Goal: Task Accomplishment & Management: Use online tool/utility

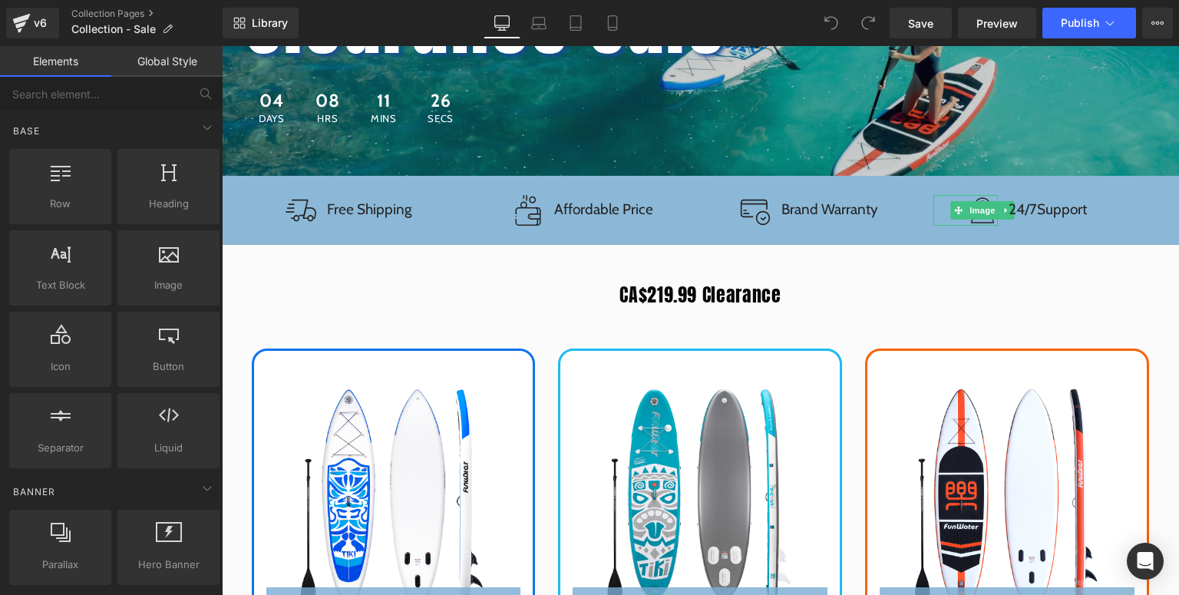
scroll to position [491, 0]
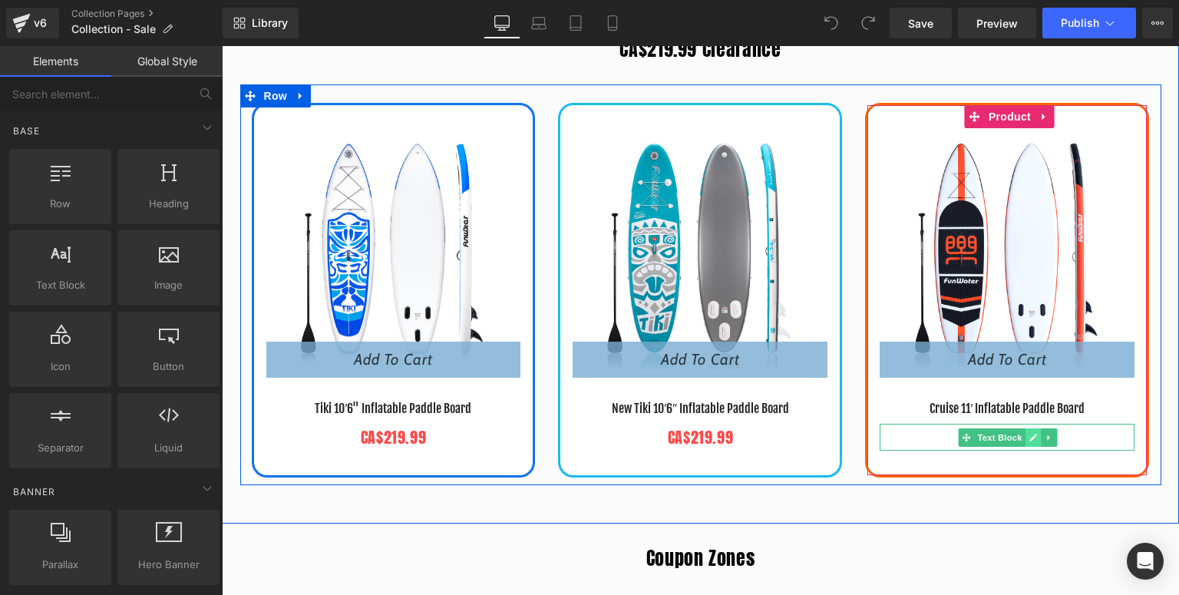
click at [1029, 434] on icon at bounding box center [1033, 437] width 8 height 9
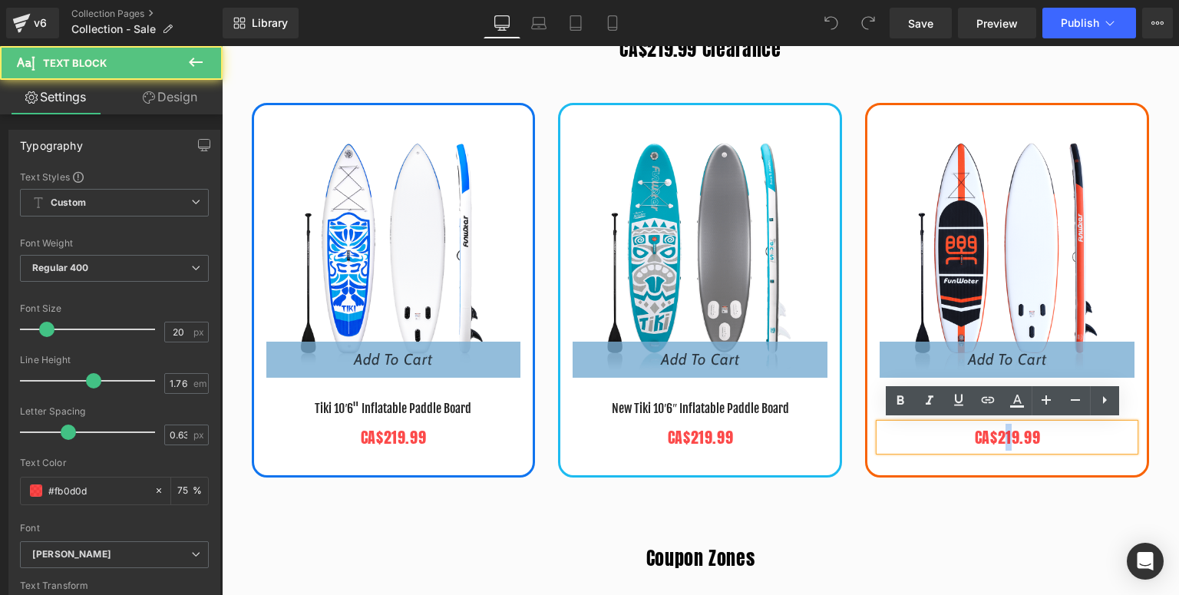
click at [1001, 439] on p "CA$219.99" at bounding box center [1007, 437] width 255 height 27
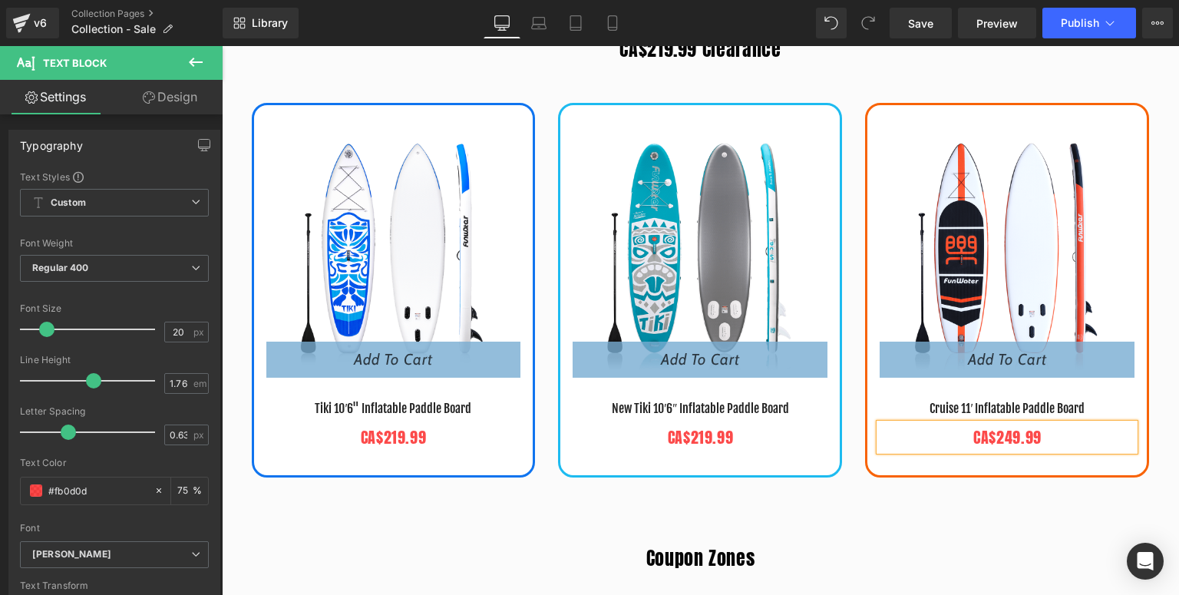
click at [915, 494] on div "CA$219.99 Clearance Heading - 29999 % (P) Image Add To Cart (P) Cart Button Tik…" at bounding box center [700, 261] width 957 height 524
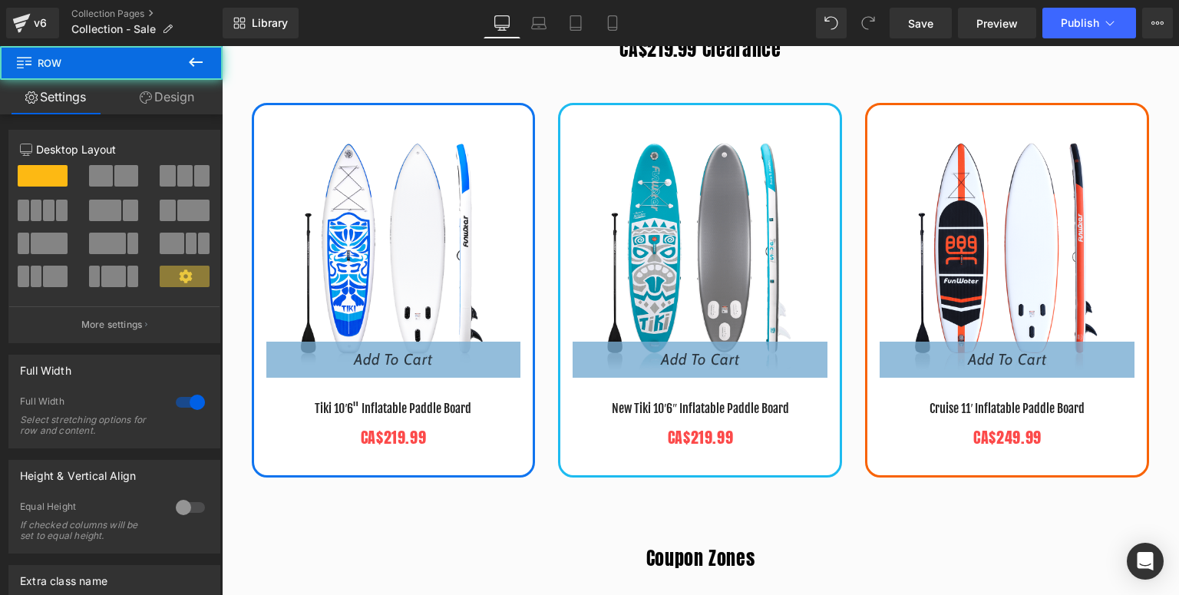
click at [1046, 169] on img at bounding box center [1007, 244] width 255 height 255
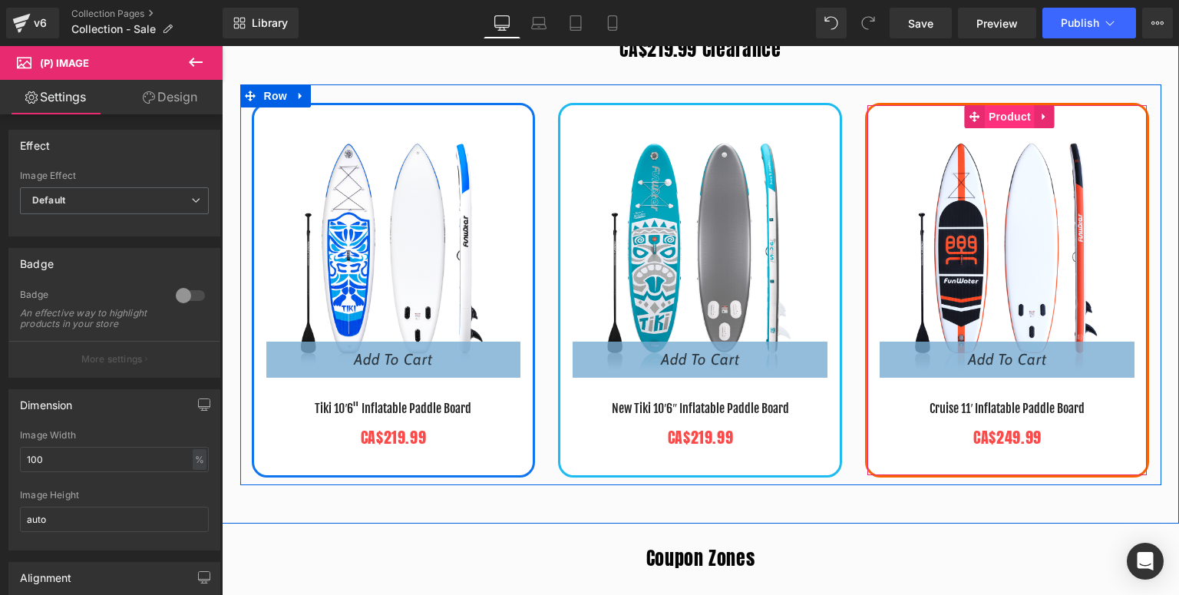
click at [1008, 118] on span "Product" at bounding box center [1010, 116] width 50 height 23
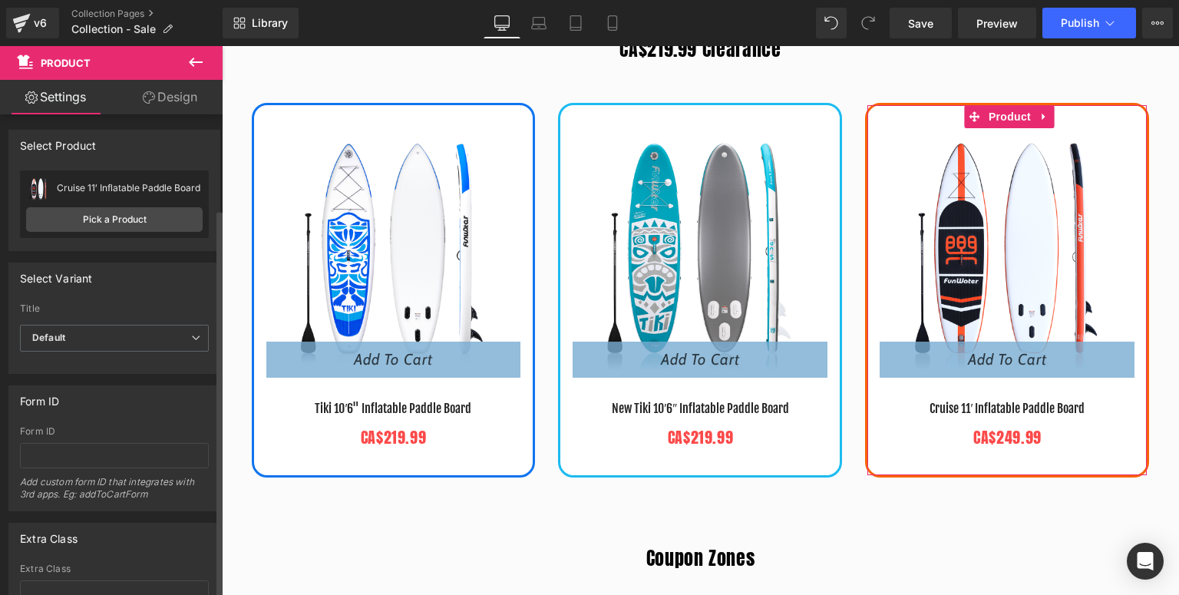
scroll to position [117, 0]
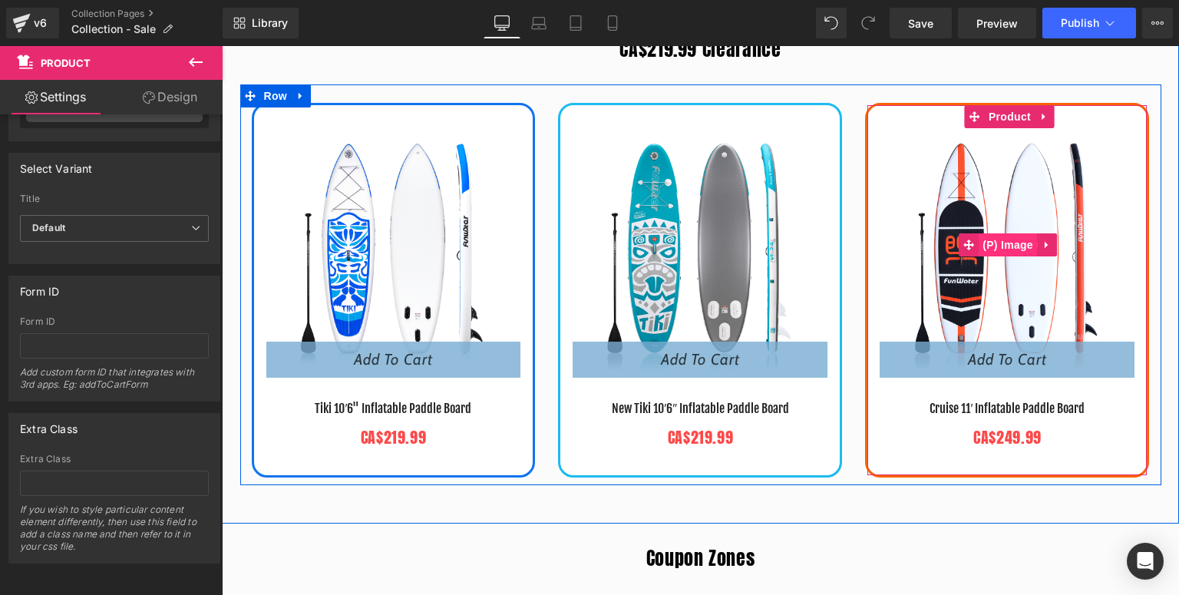
click at [996, 240] on span "(P) Image" at bounding box center [1008, 244] width 58 height 23
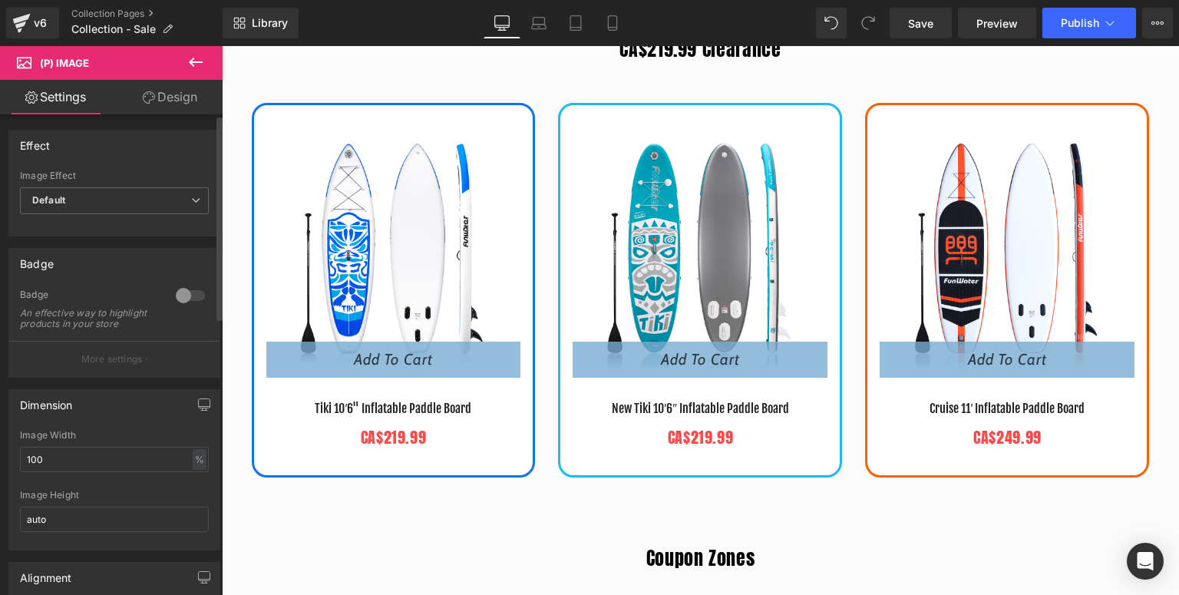
click at [193, 292] on div at bounding box center [190, 295] width 37 height 25
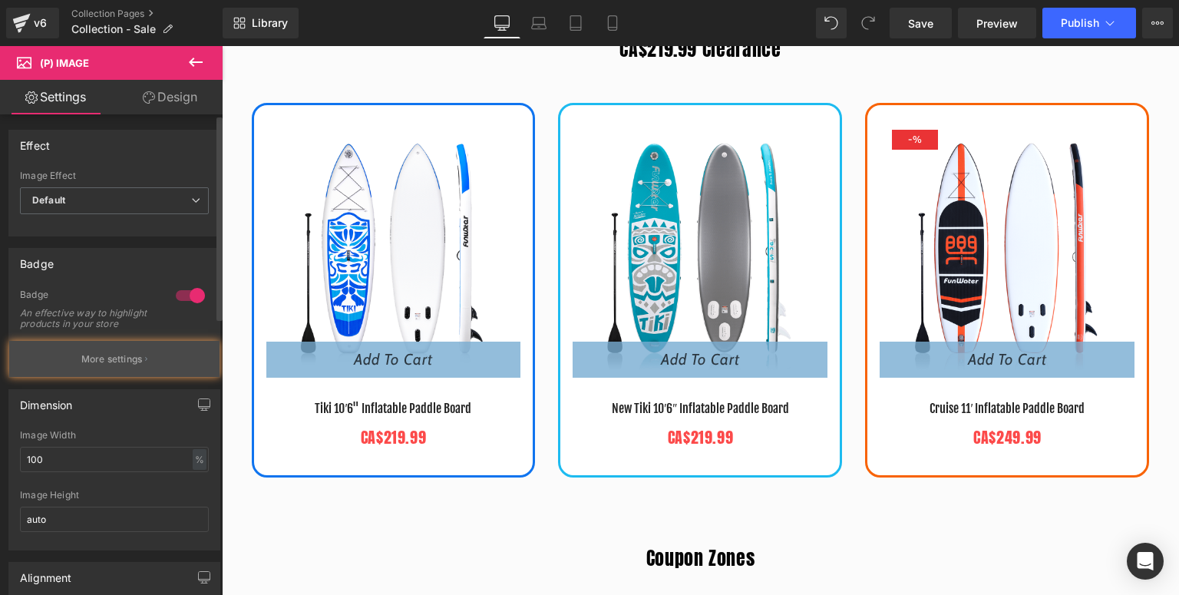
click at [107, 366] on p "More settings" at bounding box center [111, 359] width 61 height 14
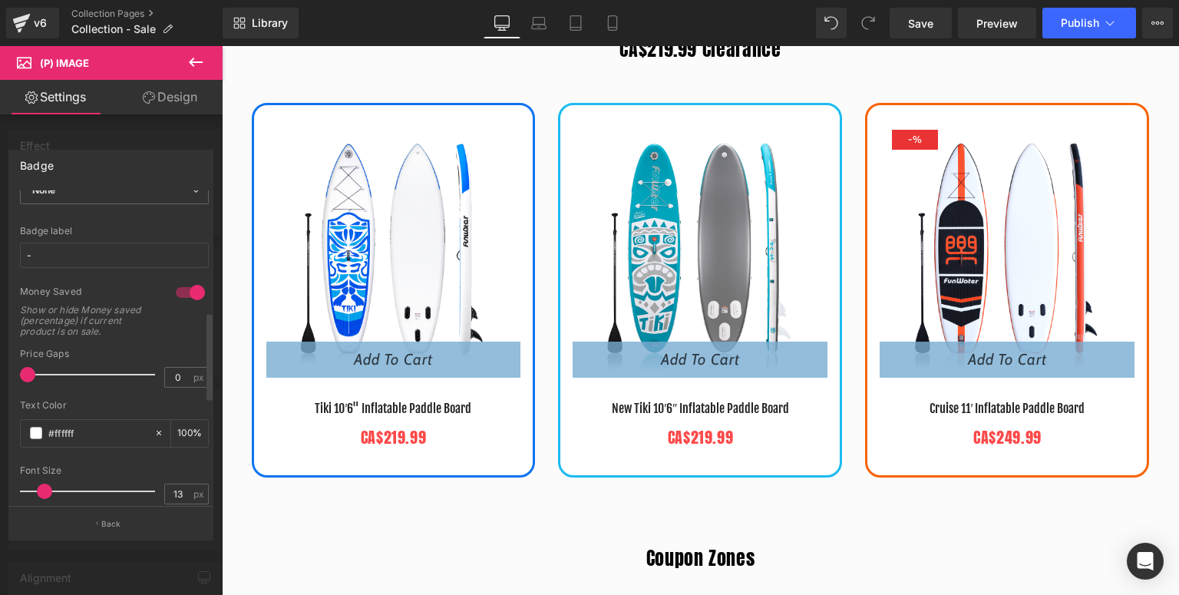
scroll to position [430, 0]
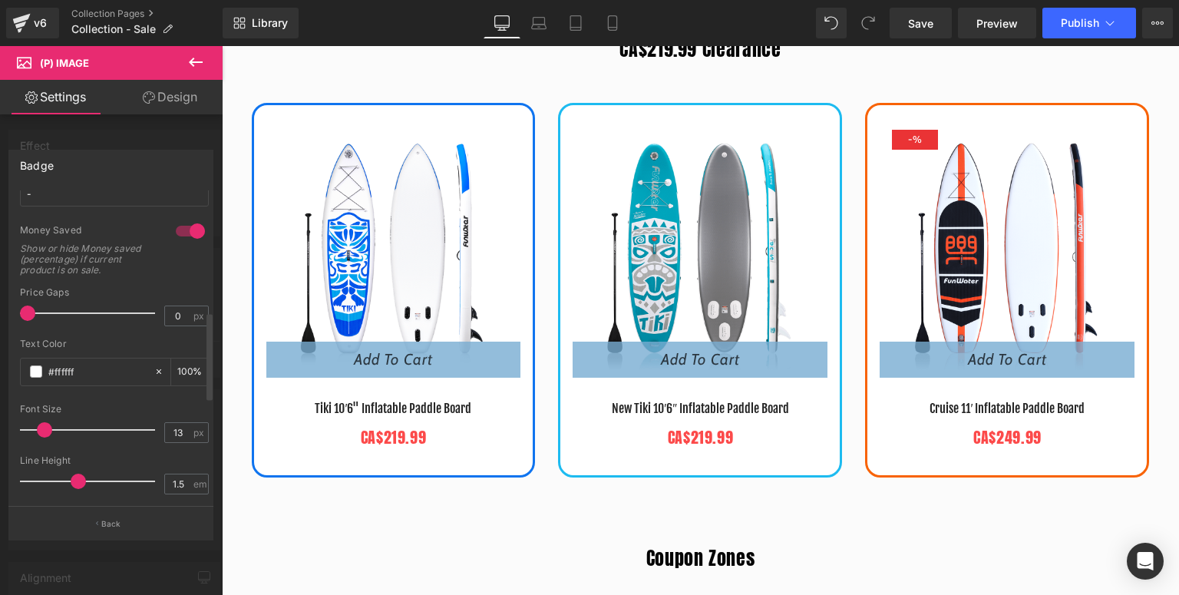
click at [185, 223] on div at bounding box center [190, 231] width 37 height 25
type input "60"
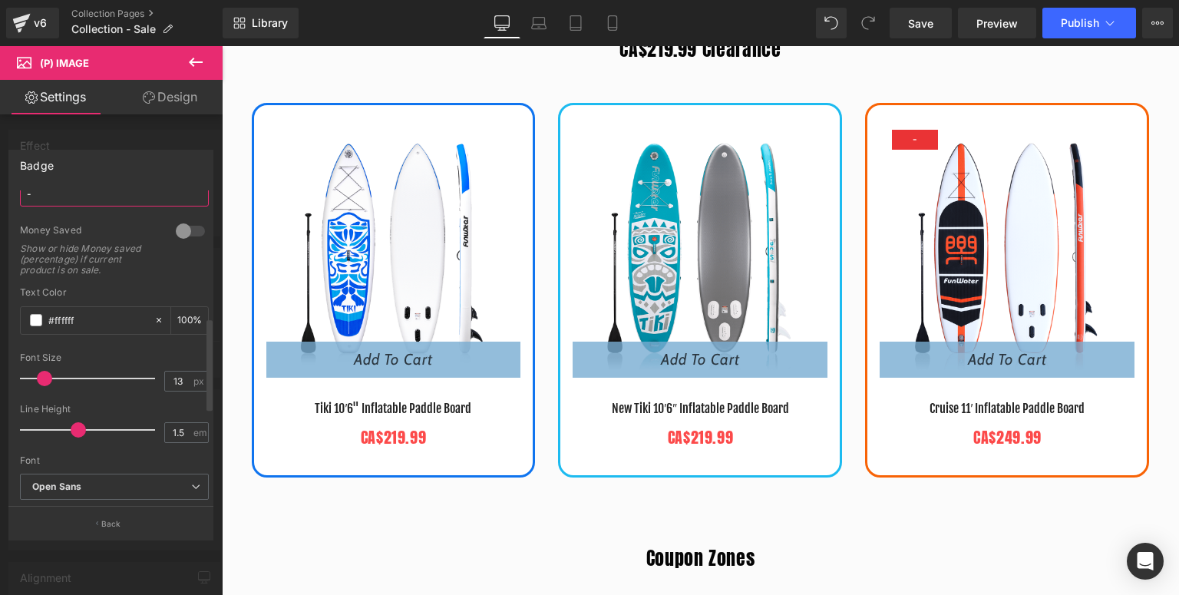
drag, startPoint x: 75, startPoint y: 200, endPoint x: 31, endPoint y: 209, distance: 44.7
click at [31, 209] on div "Badge label -" at bounding box center [114, 194] width 189 height 60
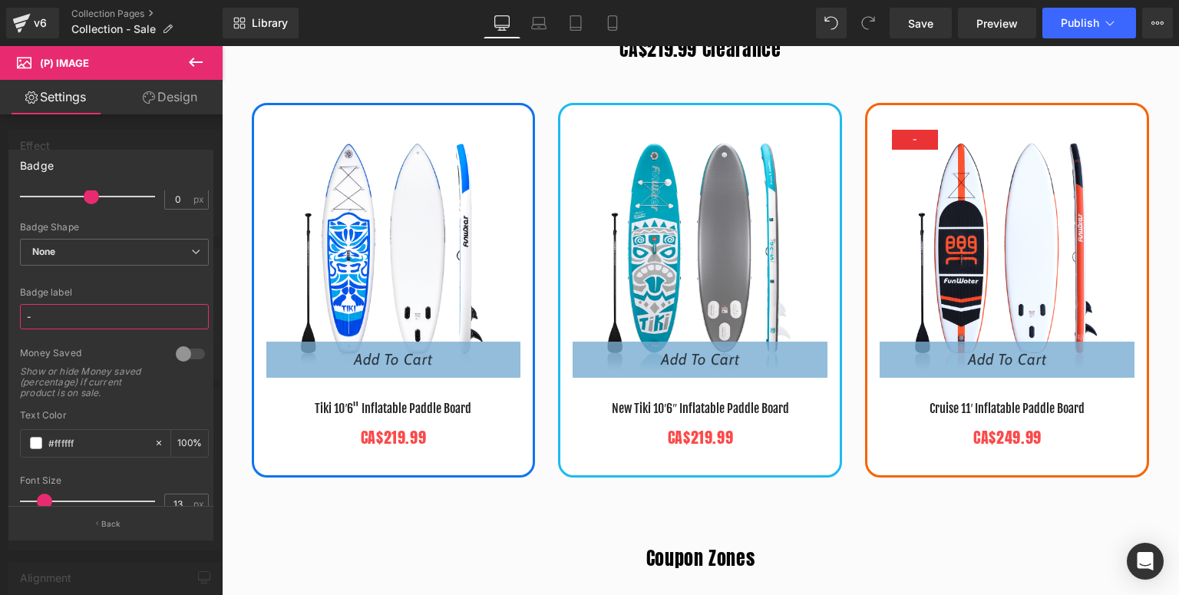
drag, startPoint x: 52, startPoint y: 318, endPoint x: 2, endPoint y: 320, distance: 50.0
click at [2, 320] on div "Badge Text Styles Custom Custom Setup Global Style Custom Setup Global Style Te…" at bounding box center [111, 338] width 223 height 401
drag, startPoint x: 106, startPoint y: 322, endPoint x: 156, endPoint y: 302, distance: 53.5
click at [0, 319] on div "Badge Text Styles Custom Custom Setup Global Style Custom Setup Global Style Te…" at bounding box center [111, 338] width 223 height 401
type input "Finished Sale"
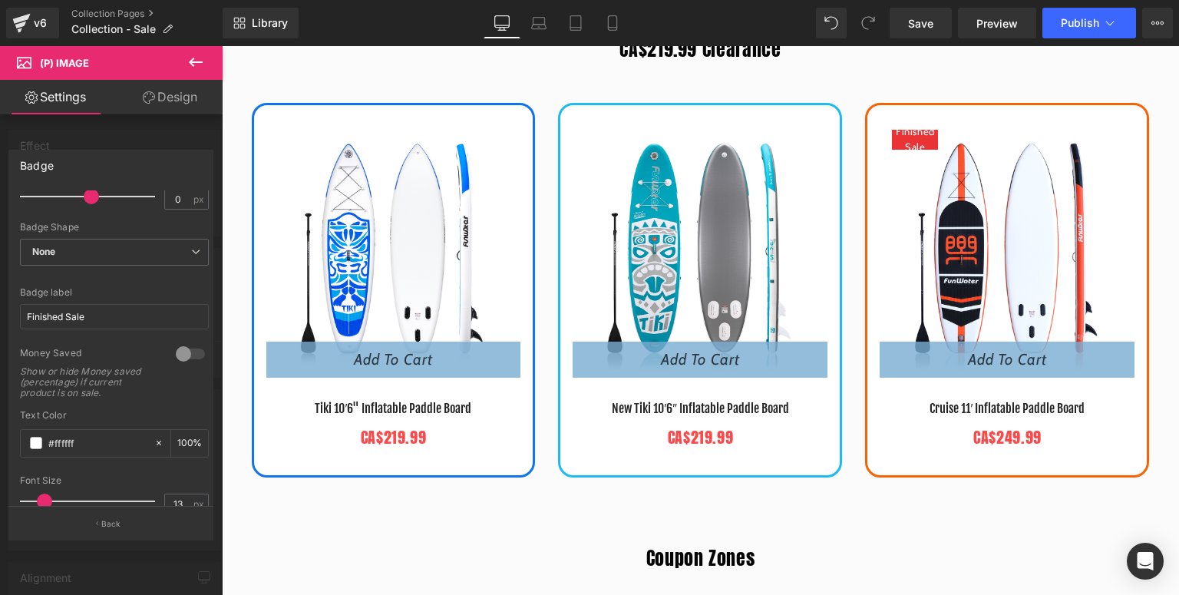
click at [915, 138] on div at bounding box center [700, 320] width 957 height 549
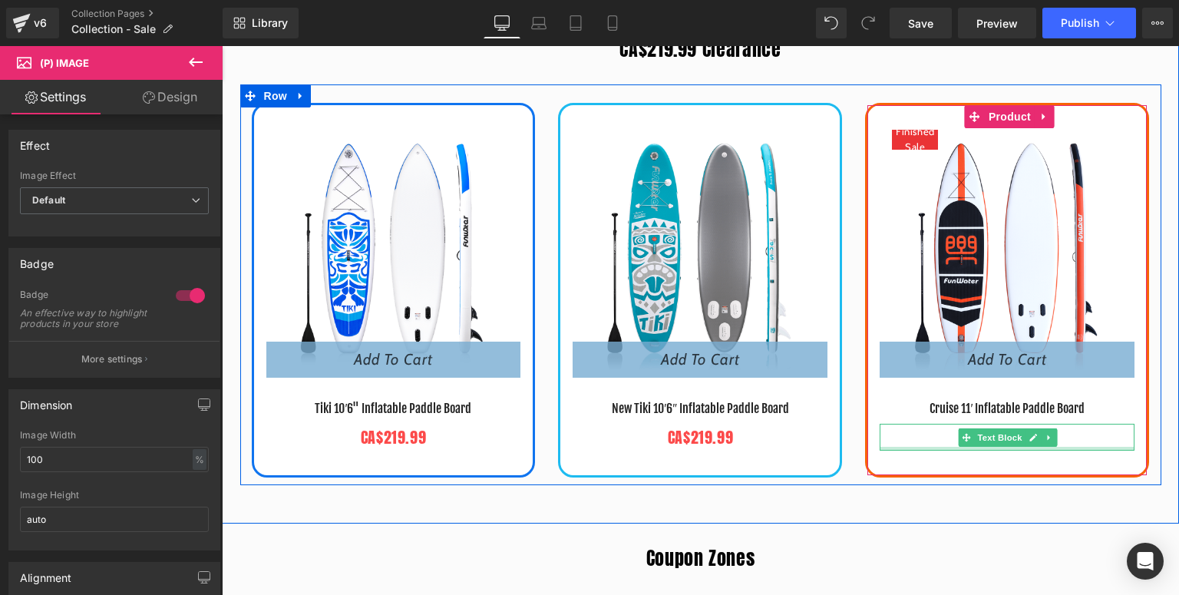
click at [1042, 439] on link at bounding box center [1050, 437] width 16 height 18
click at [1033, 436] on link at bounding box center [1041, 437] width 16 height 18
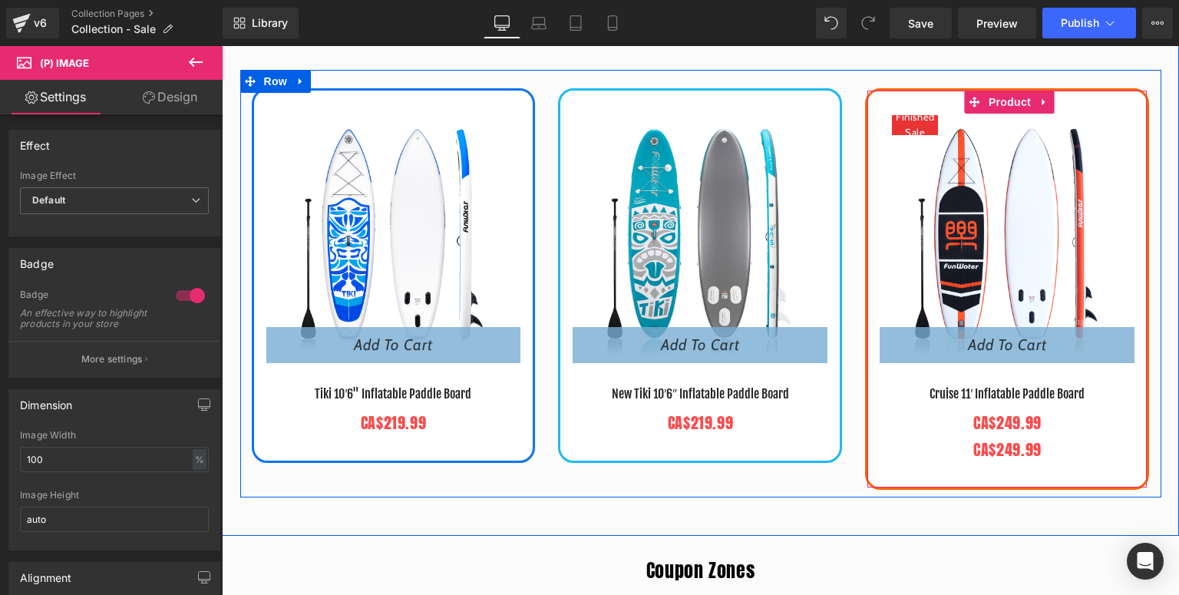
scroll to position [591, 0]
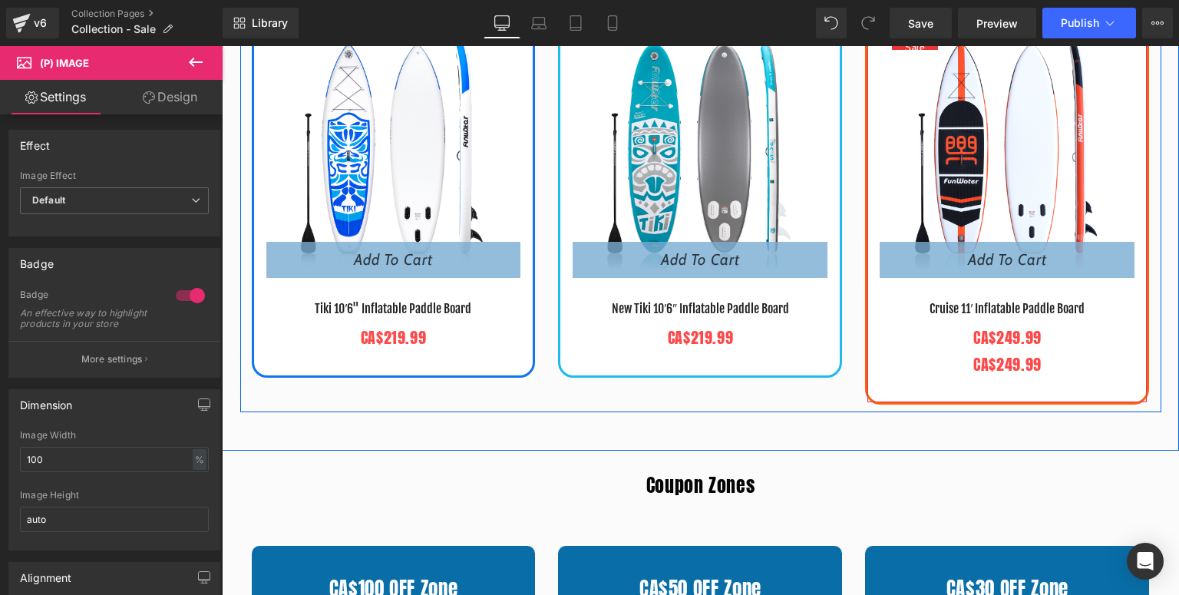
click at [937, 368] on div "CA$219.99 Clearance Heading - 29999 % (P) Image Add To Cart (P) Cart Button Tik…" at bounding box center [700, 175] width 957 height 552
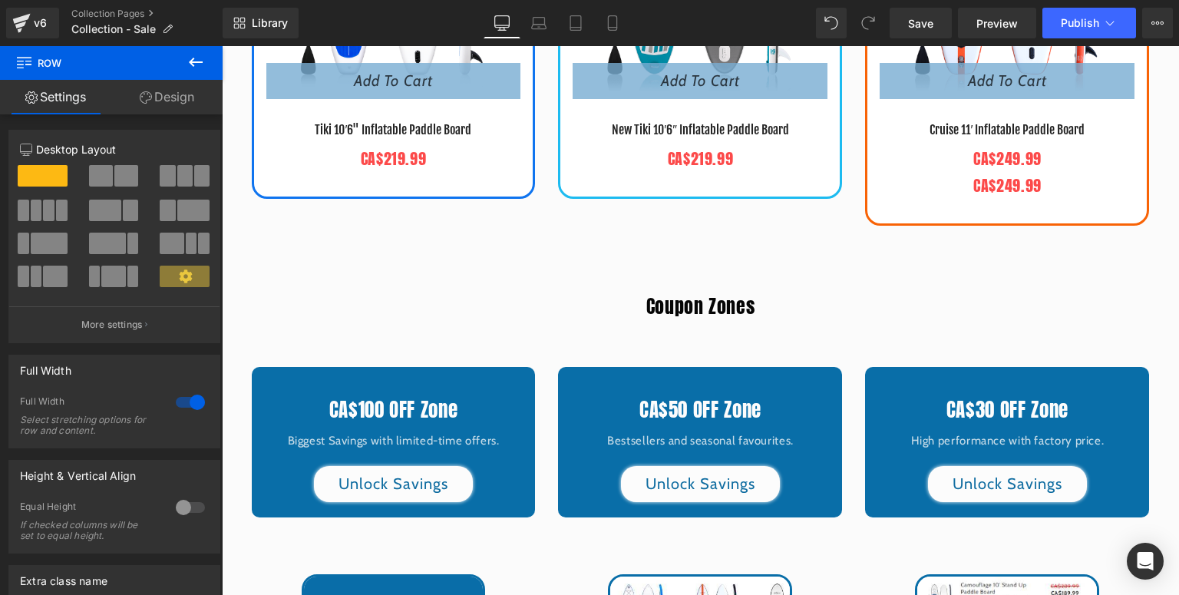
scroll to position [647, 0]
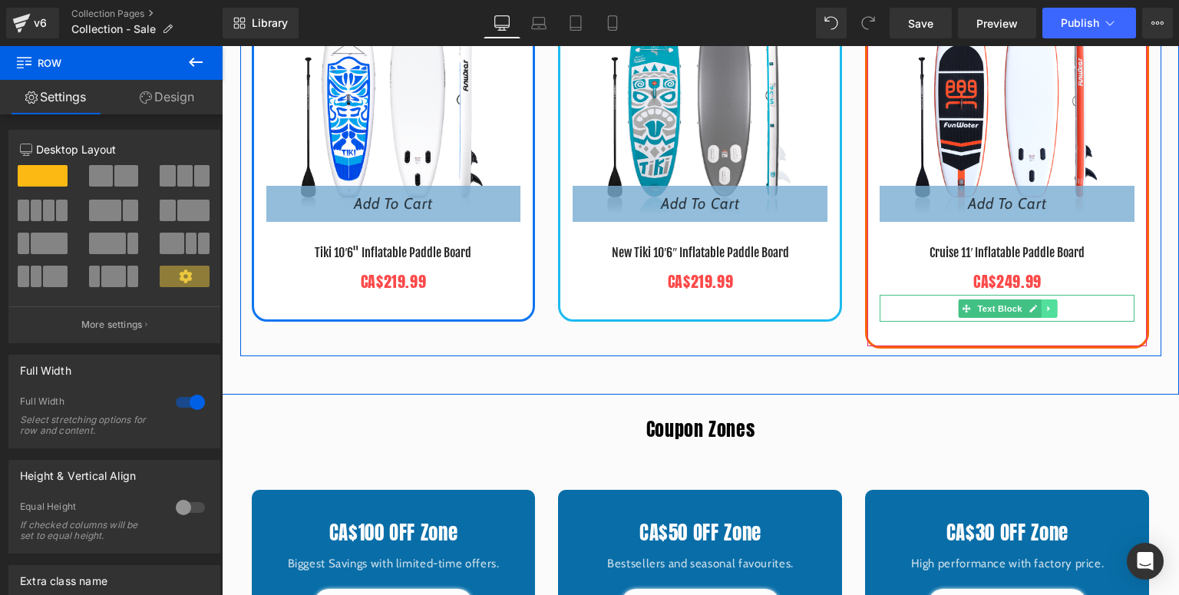
click at [1046, 309] on icon at bounding box center [1049, 308] width 8 height 9
click at [1053, 306] on icon at bounding box center [1057, 308] width 8 height 8
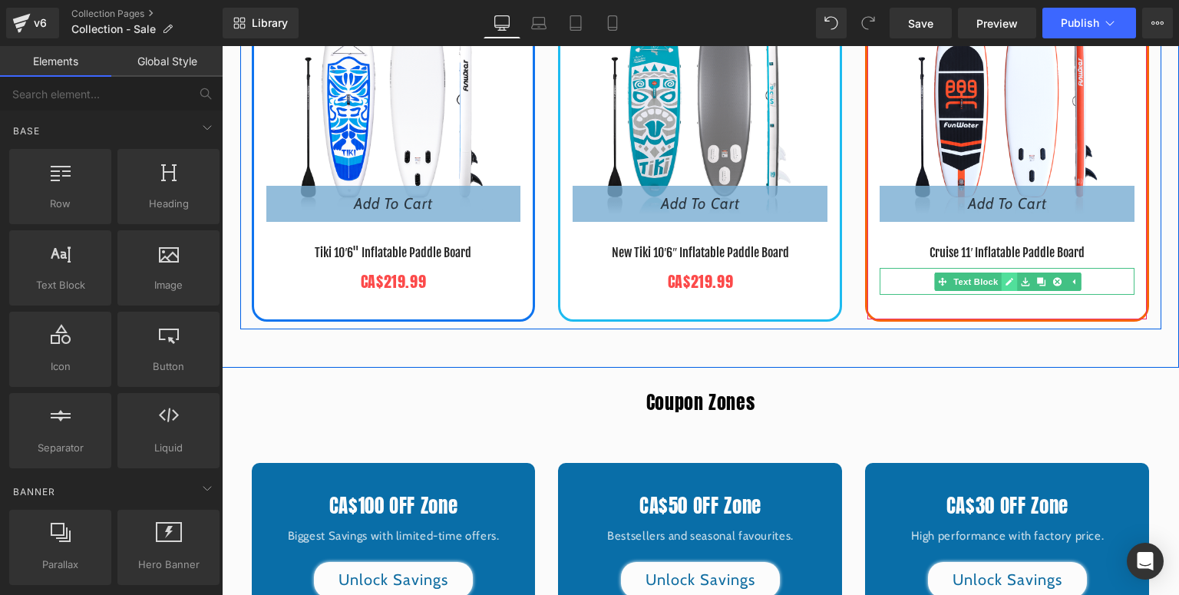
click at [1002, 280] on link at bounding box center [1010, 282] width 16 height 18
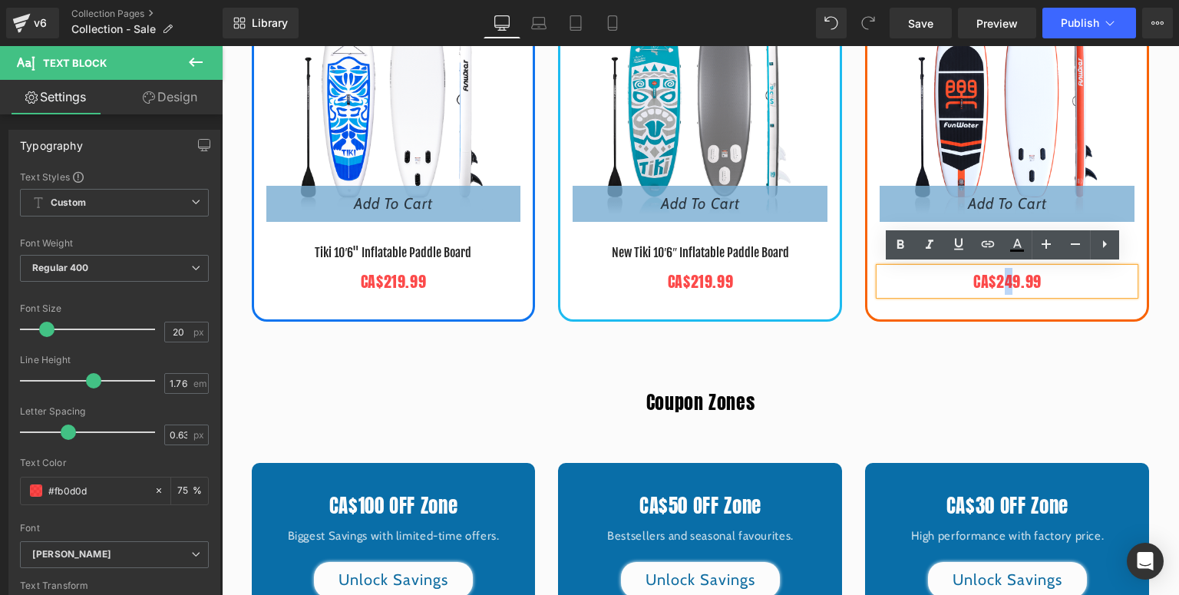
click at [1007, 281] on p "CA$249.99" at bounding box center [1007, 281] width 255 height 27
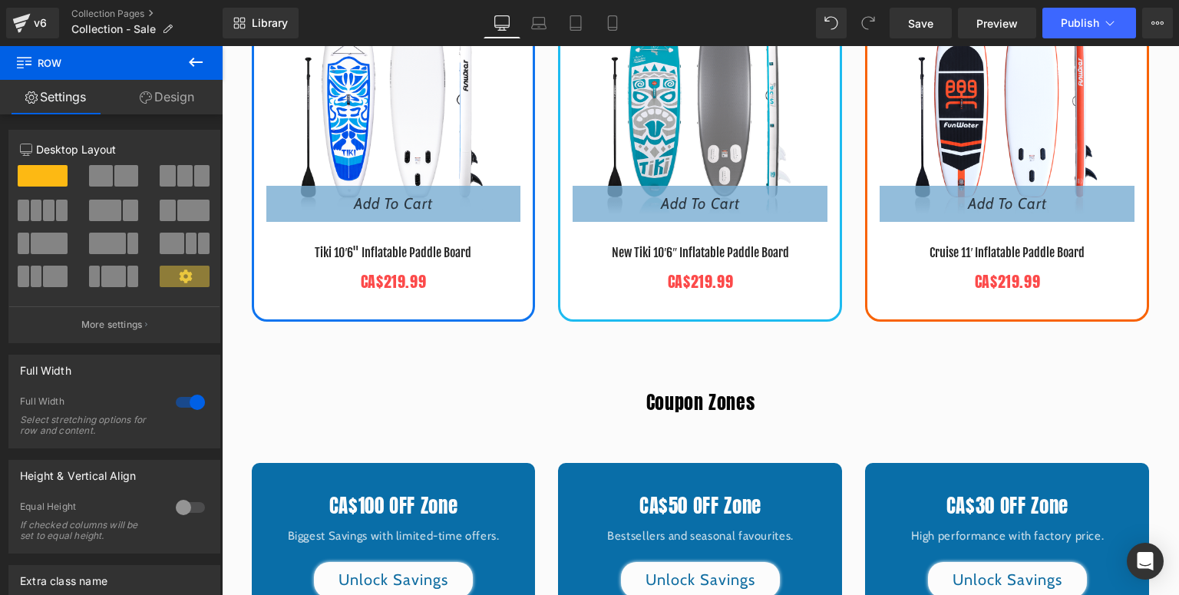
scroll to position [524, 0]
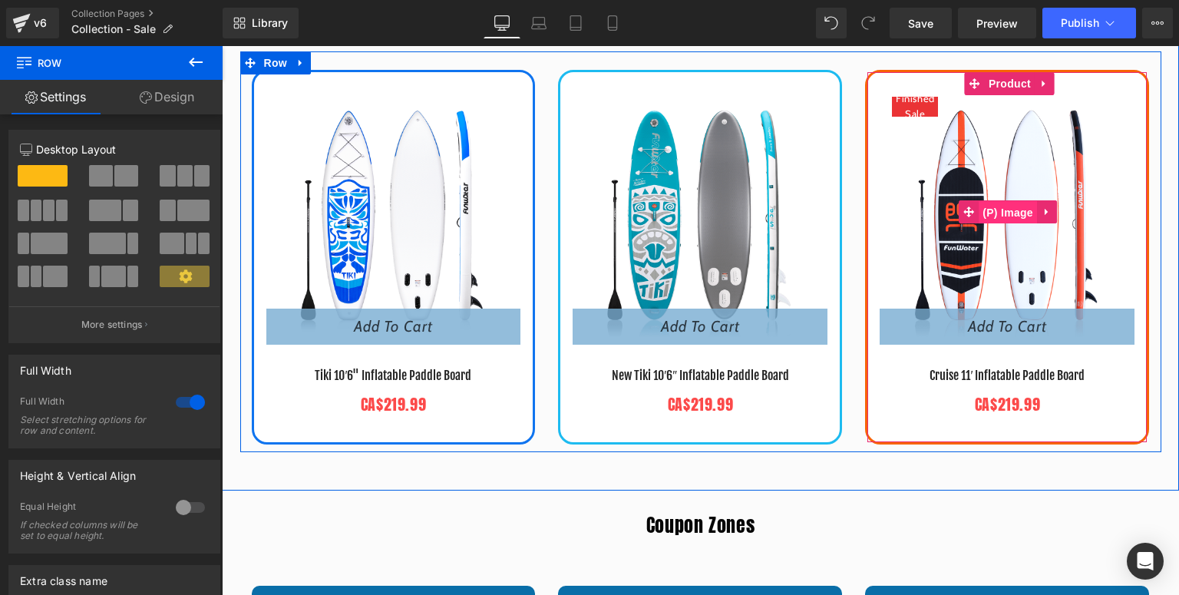
click at [1001, 215] on span "(P) Image" at bounding box center [1008, 212] width 58 height 23
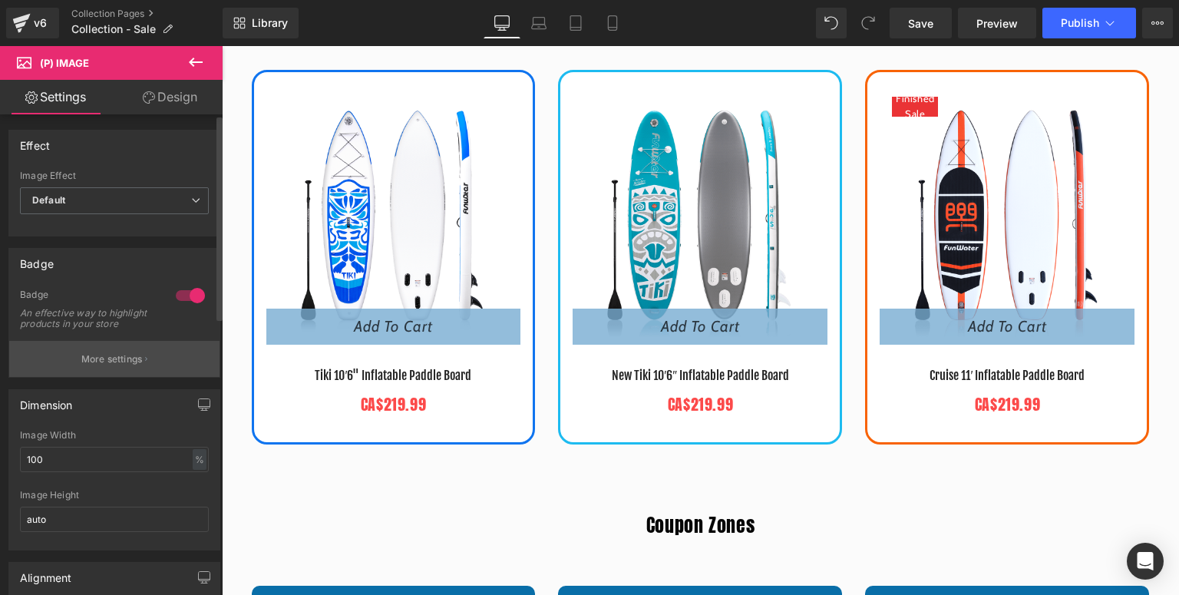
click at [105, 364] on p "More settings" at bounding box center [111, 359] width 61 height 14
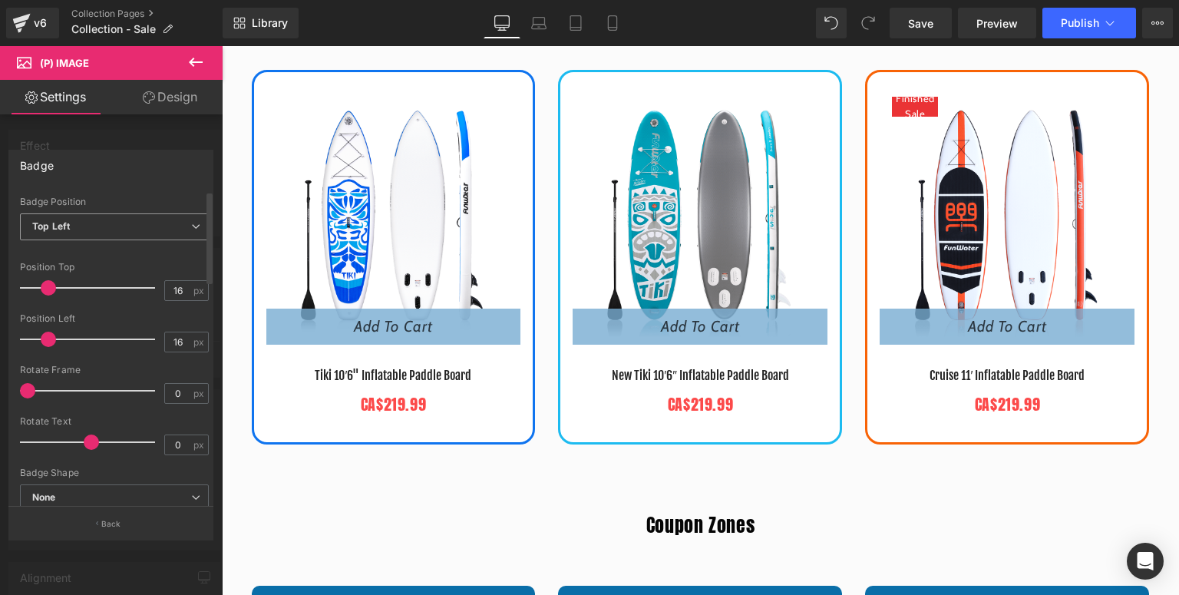
scroll to position [0, 0]
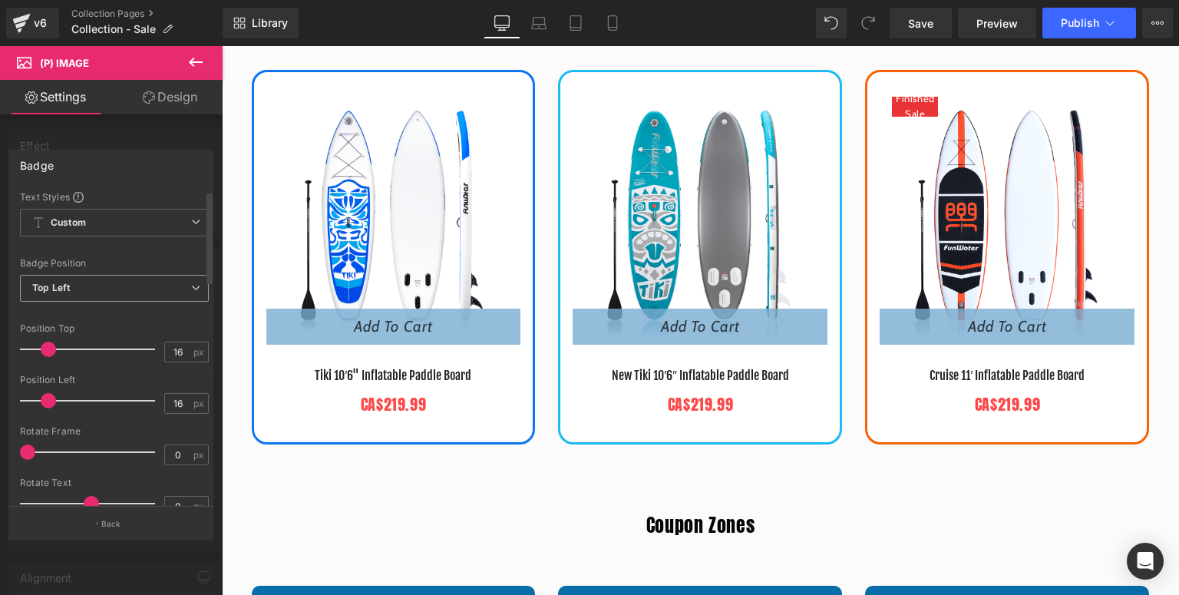
click at [96, 292] on span "Top Left" at bounding box center [114, 288] width 189 height 27
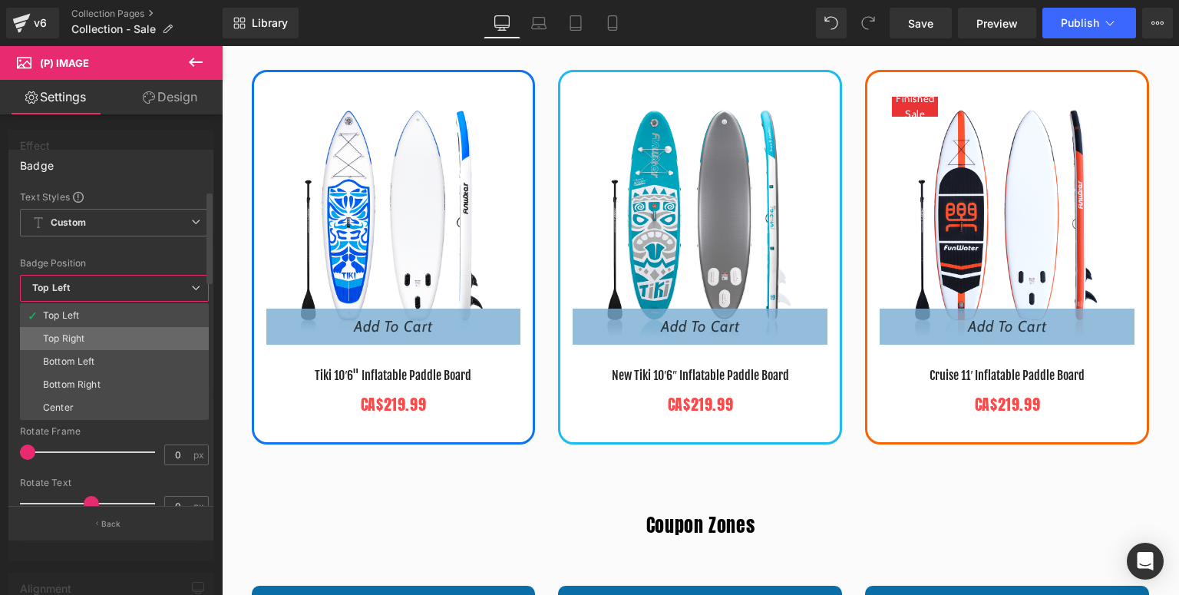
click at [77, 338] on div "Top Right" at bounding box center [63, 338] width 41 height 11
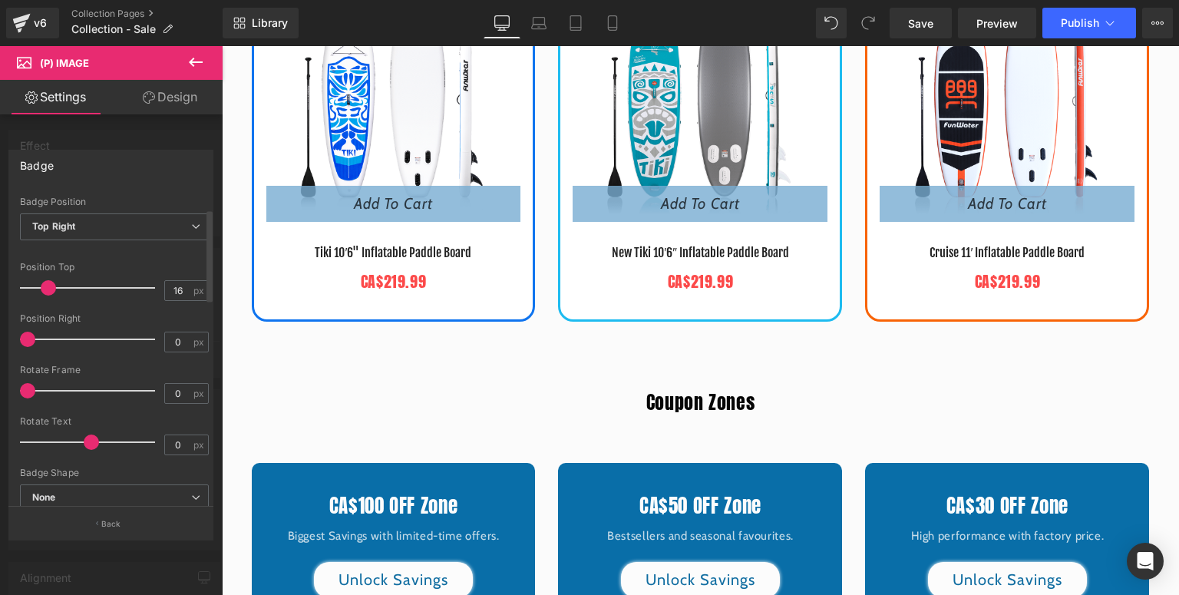
scroll to position [184, 0]
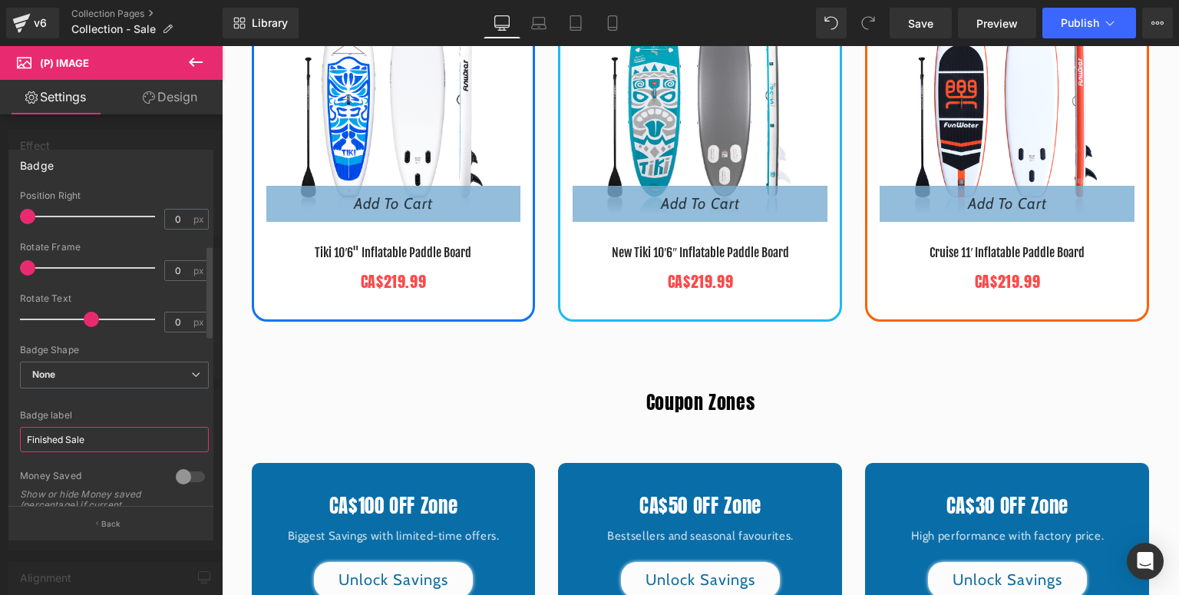
drag, startPoint x: 98, startPoint y: 439, endPoint x: 67, endPoint y: 440, distance: 31.5
click at [0, 442] on div "Badge Text Styles Custom Custom Setup Global Style Custom Setup Global Style Te…" at bounding box center [111, 338] width 223 height 401
click at [141, 442] on input "Finished Sale" at bounding box center [114, 439] width 189 height 25
click at [20, 439] on input "Finished Sale" at bounding box center [114, 439] width 189 height 25
click at [136, 440] on input "Finished Sale" at bounding box center [114, 439] width 189 height 25
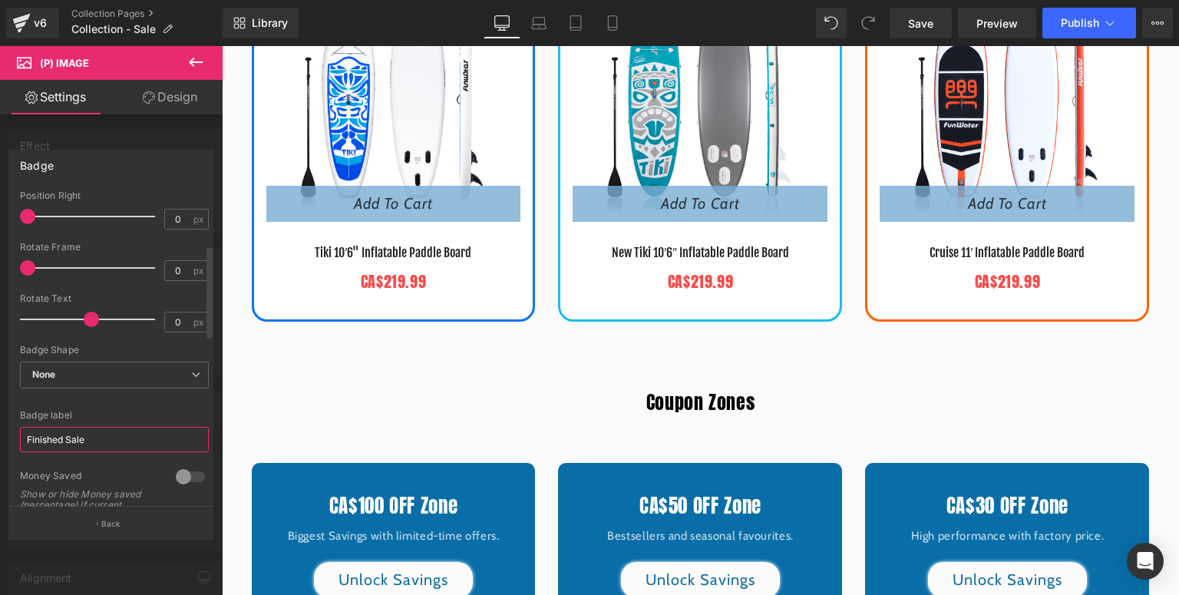
click at [136, 440] on input "Finished Sale" at bounding box center [114, 439] width 189 height 25
drag, startPoint x: 136, startPoint y: 440, endPoint x: 33, endPoint y: 440, distance: 102.9
click at [18, 435] on div "Text Styles Custom Custom Setup Global Style Custom Setup Global Style Text Bad…" at bounding box center [114, 348] width 210 height 316
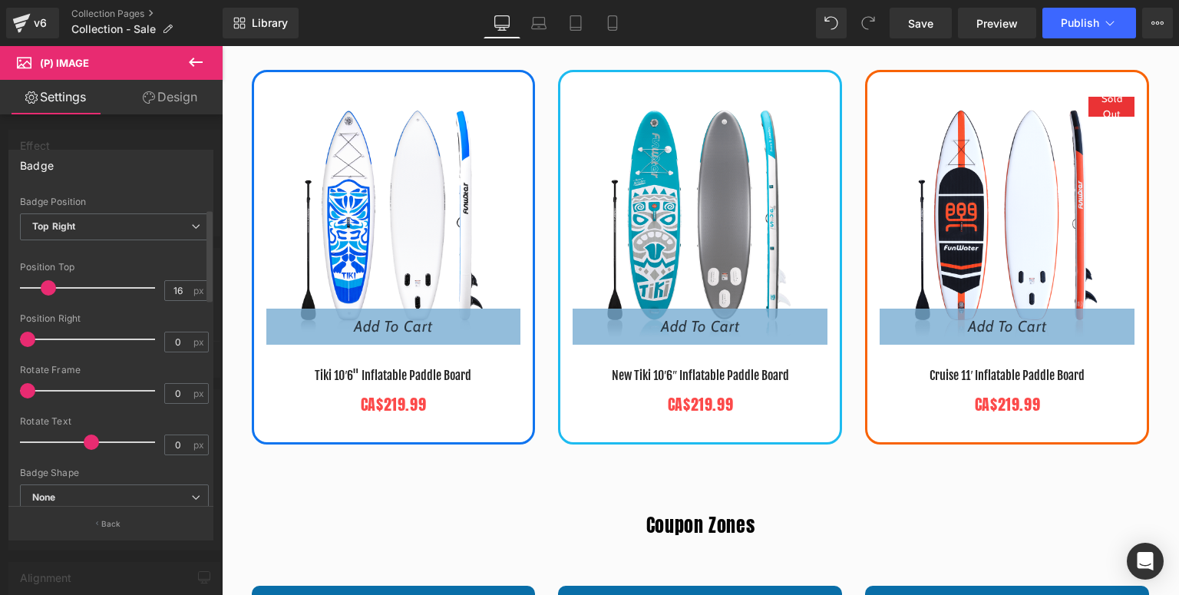
scroll to position [0, 0]
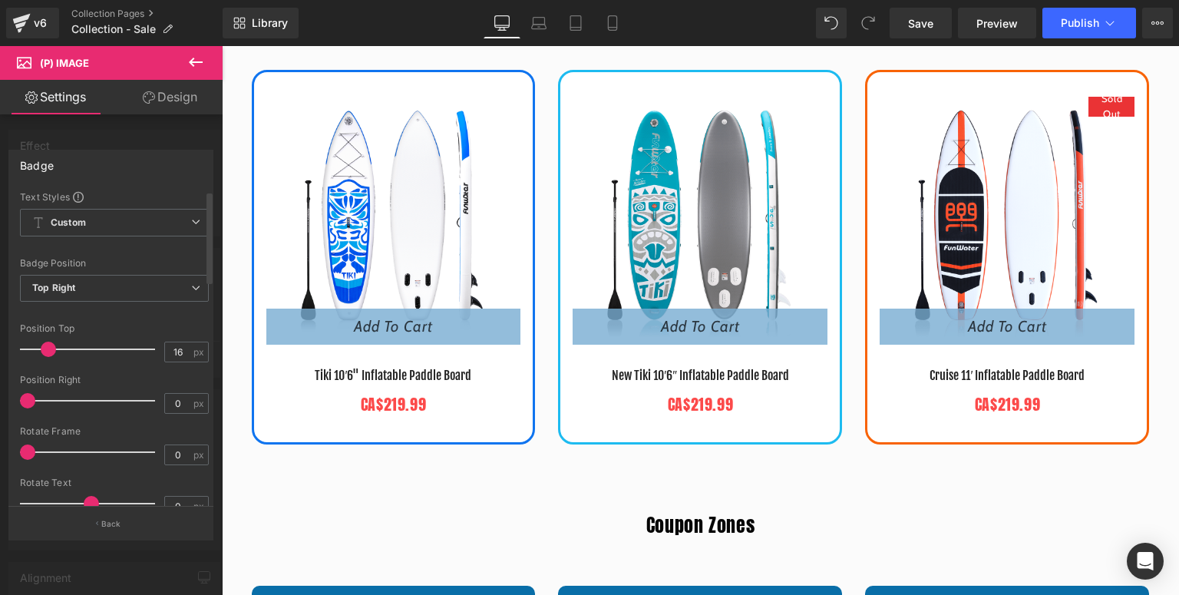
type input "Sold Out"
type input "17"
click at [49, 353] on span at bounding box center [48, 349] width 15 height 15
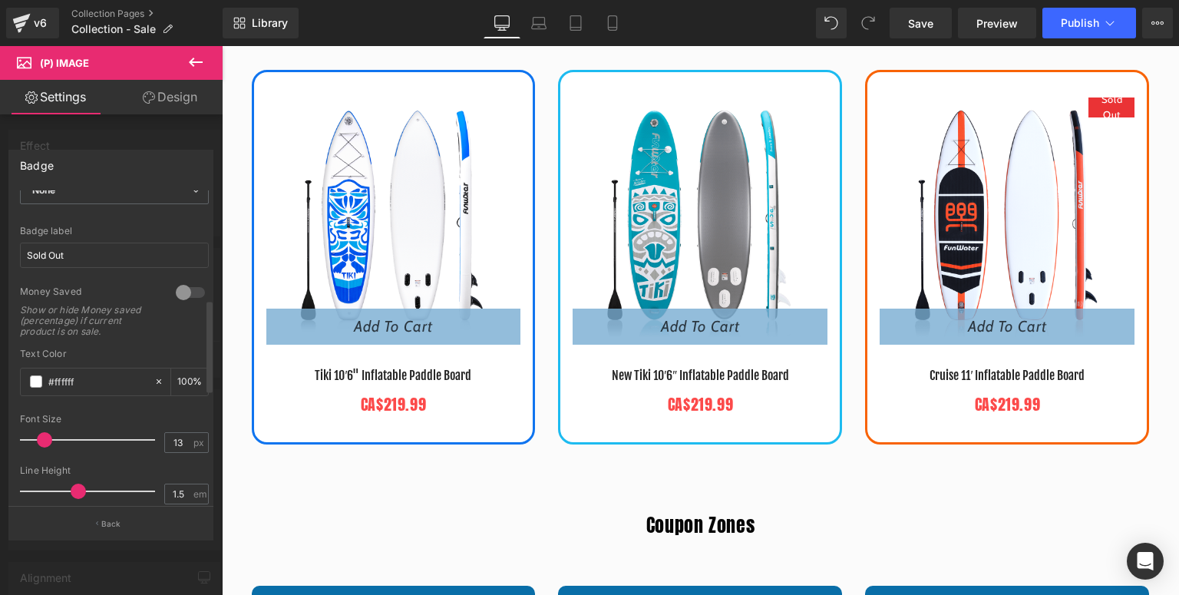
scroll to position [430, 0]
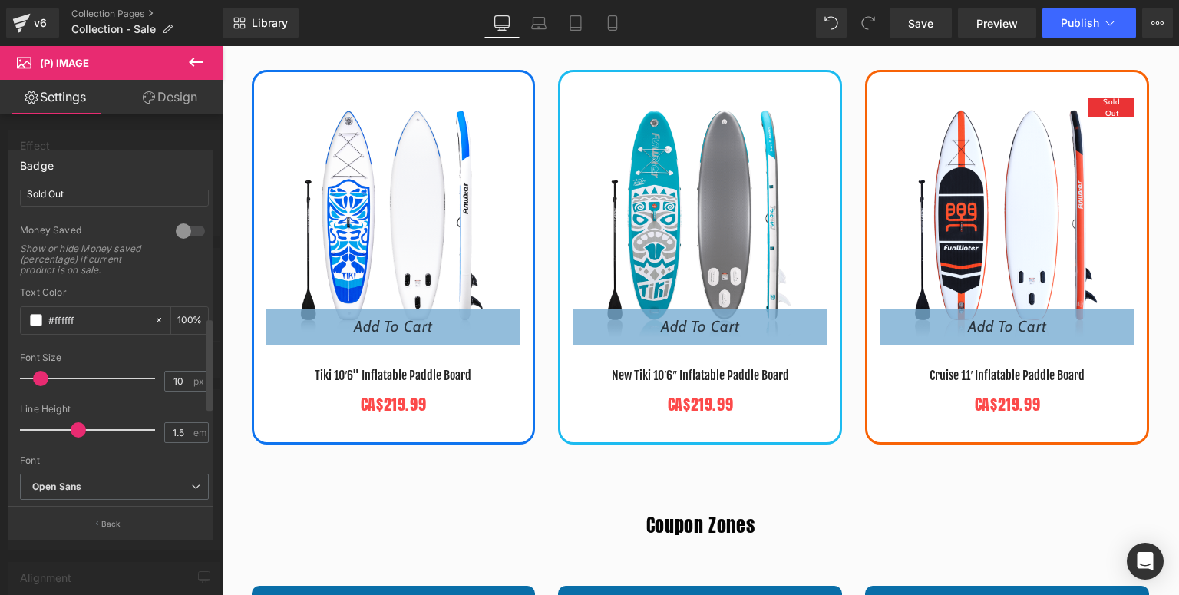
type input "9"
click at [37, 380] on span at bounding box center [38, 378] width 15 height 15
type input "1.4"
click at [68, 432] on span at bounding box center [73, 429] width 15 height 15
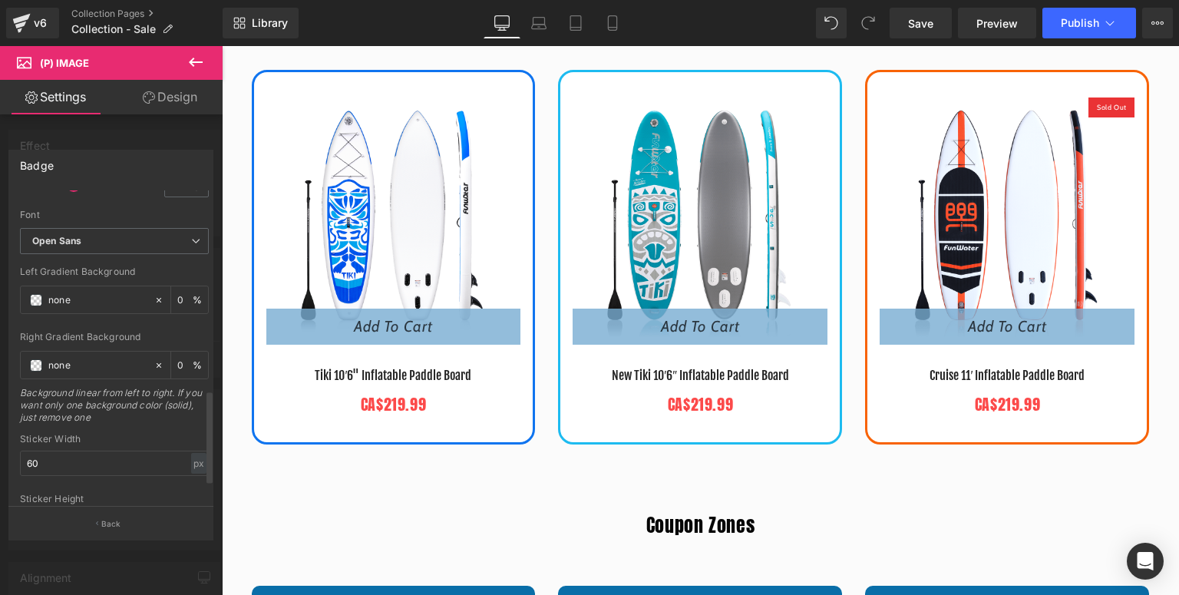
scroll to position [745, 0]
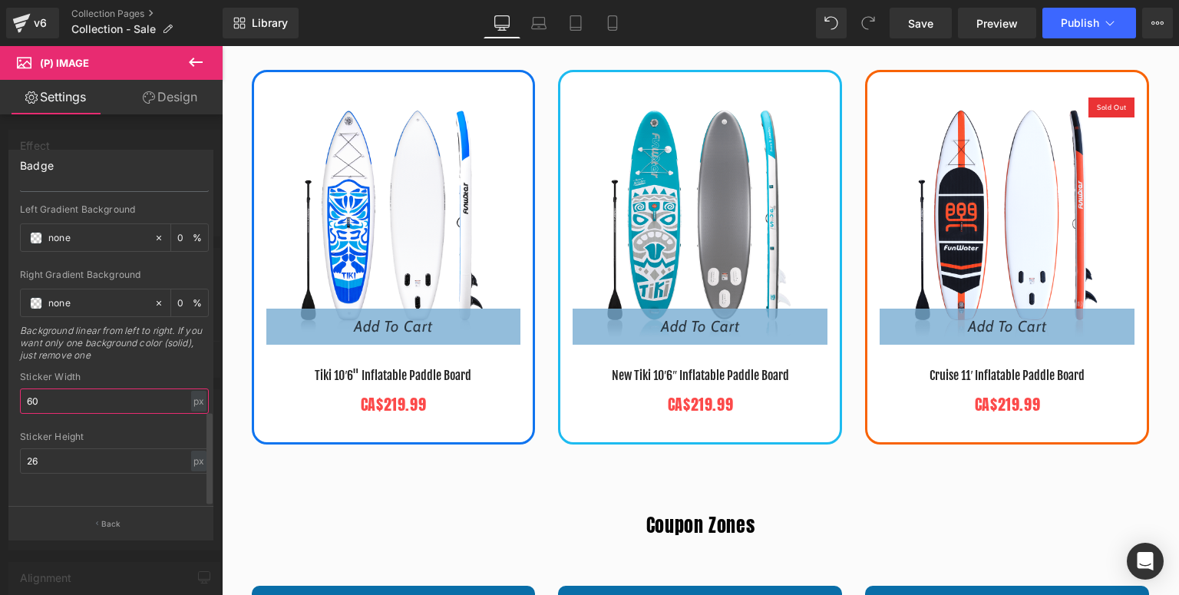
click at [69, 396] on input "60" at bounding box center [114, 400] width 189 height 25
drag, startPoint x: 70, startPoint y: 396, endPoint x: 16, endPoint y: 396, distance: 53.7
click at [16, 396] on div "Text Styles Custom Custom Setup Global Style Custom Setup Global Style Text Bad…" at bounding box center [114, 348] width 210 height 316
drag, startPoint x: 42, startPoint y: 393, endPoint x: 0, endPoint y: 393, distance: 42.2
click at [0, 393] on div "Badge Text Styles Custom Custom Setup Global Style Custom Setup Global Style Te…" at bounding box center [111, 338] width 223 height 401
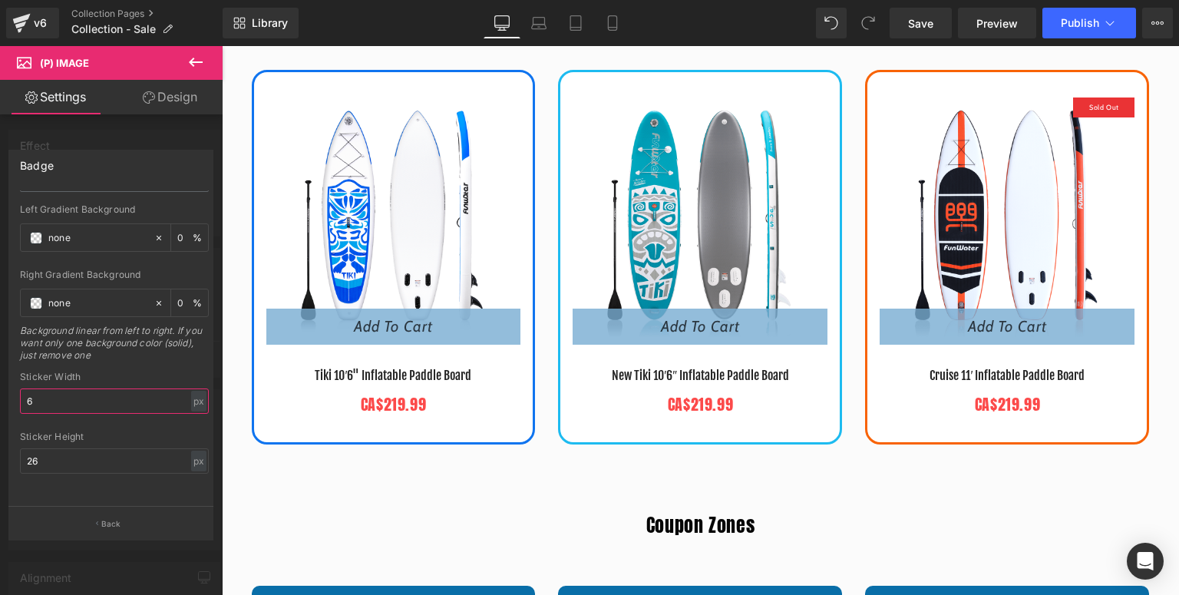
type input "60"
click at [71, 451] on input "26" at bounding box center [114, 460] width 189 height 25
drag, startPoint x: 71, startPoint y: 451, endPoint x: 19, endPoint y: 451, distance: 52.2
click at [20, 451] on input "26" at bounding box center [114, 460] width 189 height 25
type input "30"
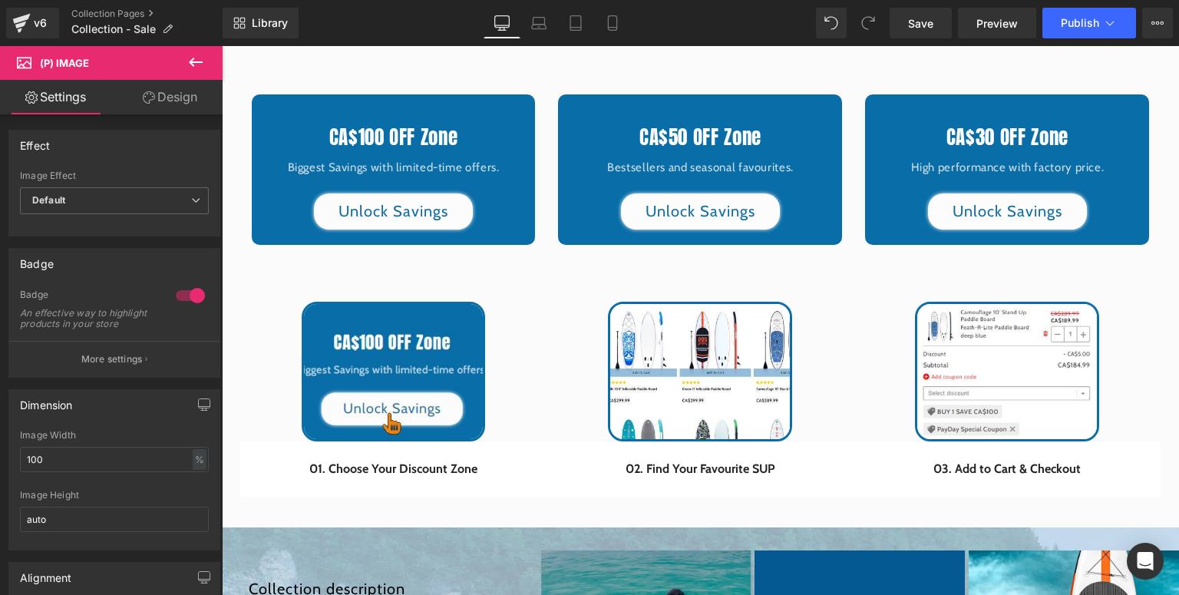
scroll to position [709, 0]
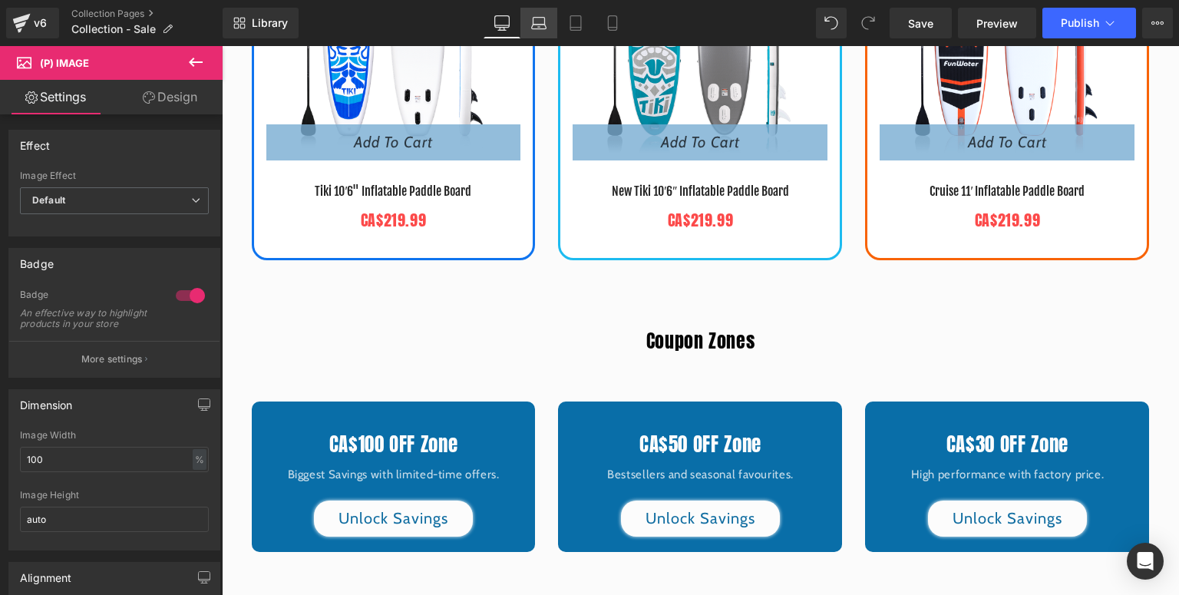
click at [534, 34] on link "Laptop" at bounding box center [539, 23] width 37 height 31
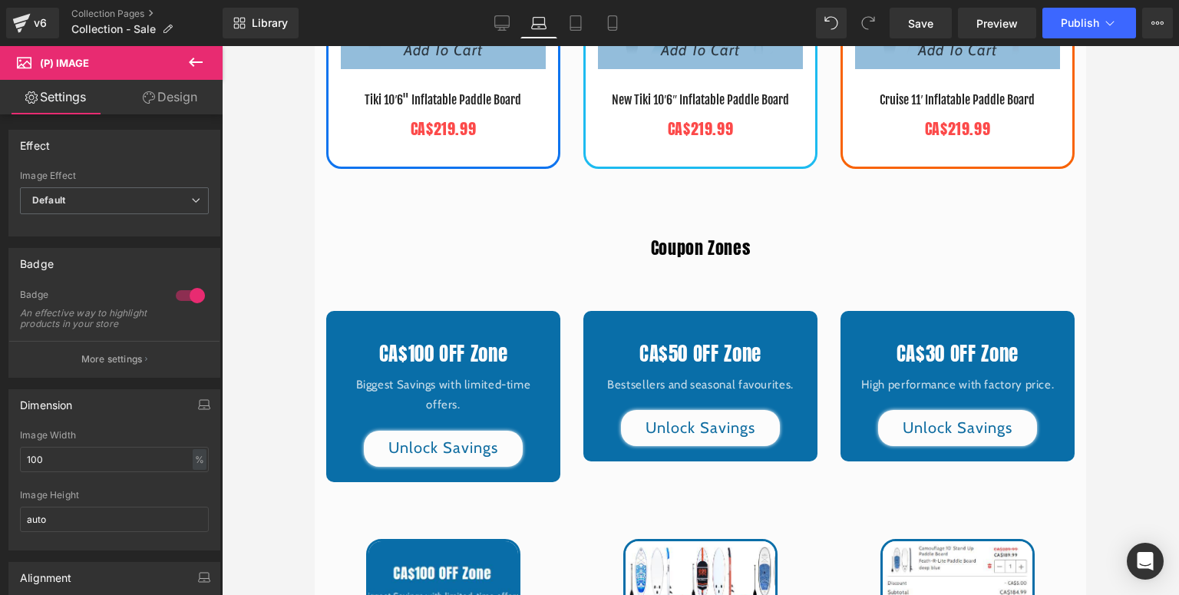
scroll to position [326, 0]
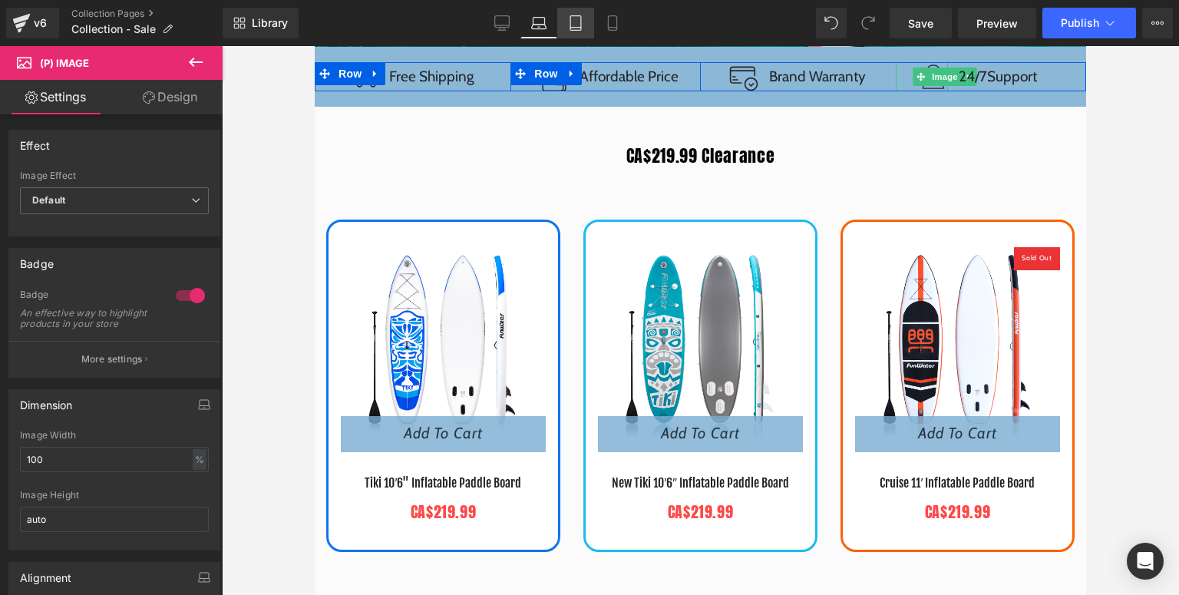
click at [574, 33] on link "Tablet" at bounding box center [575, 23] width 37 height 31
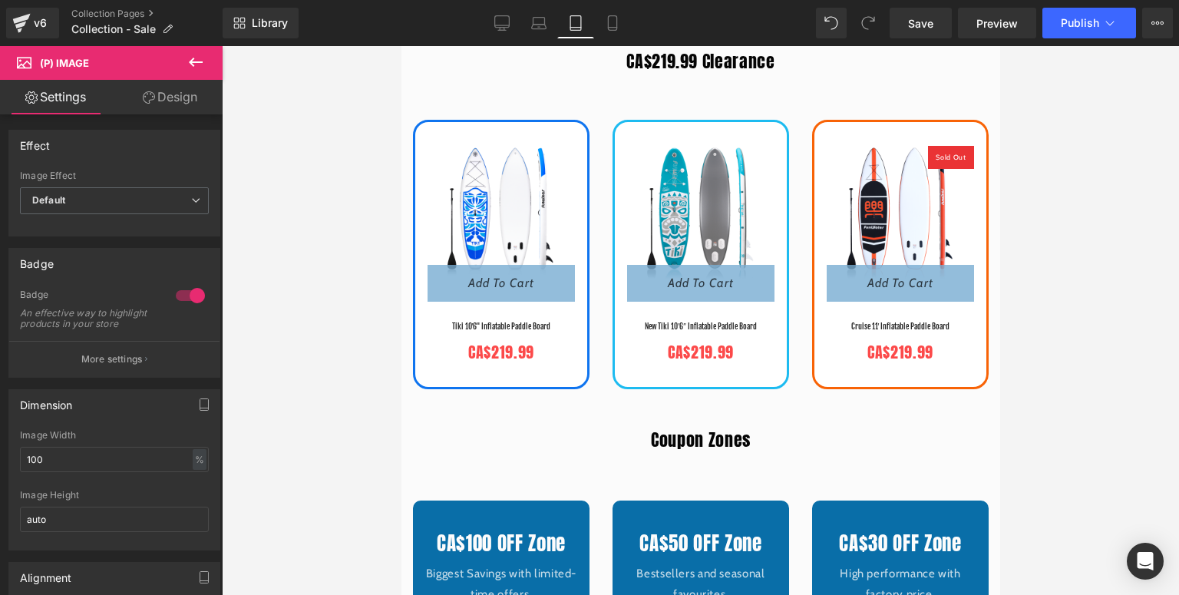
scroll to position [226, 0]
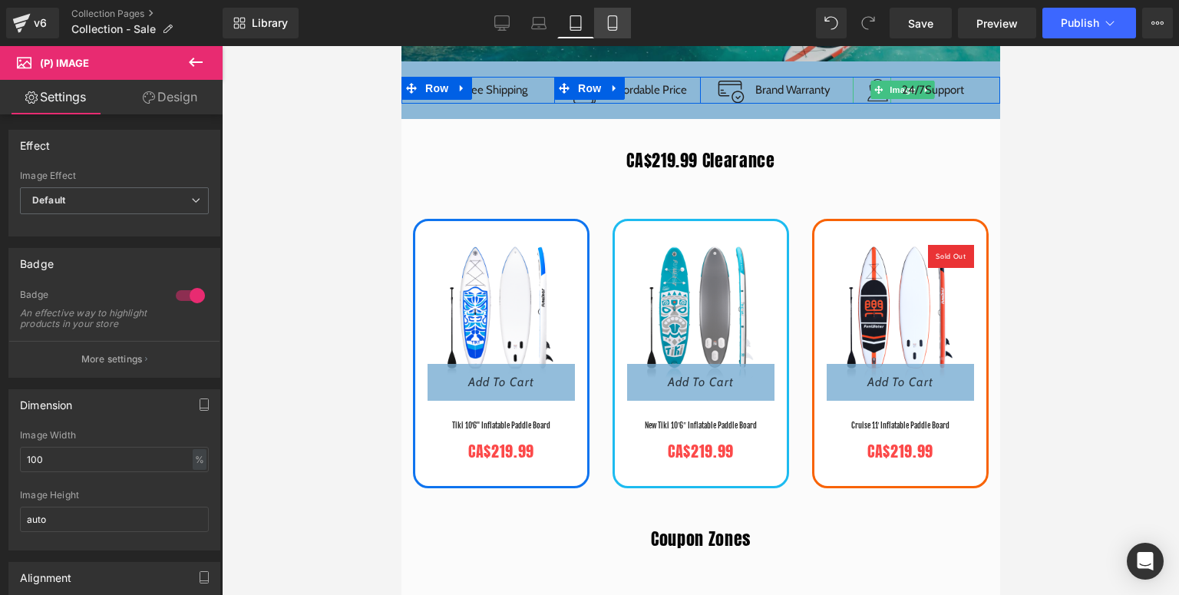
click at [609, 28] on icon at bounding box center [612, 28] width 8 height 0
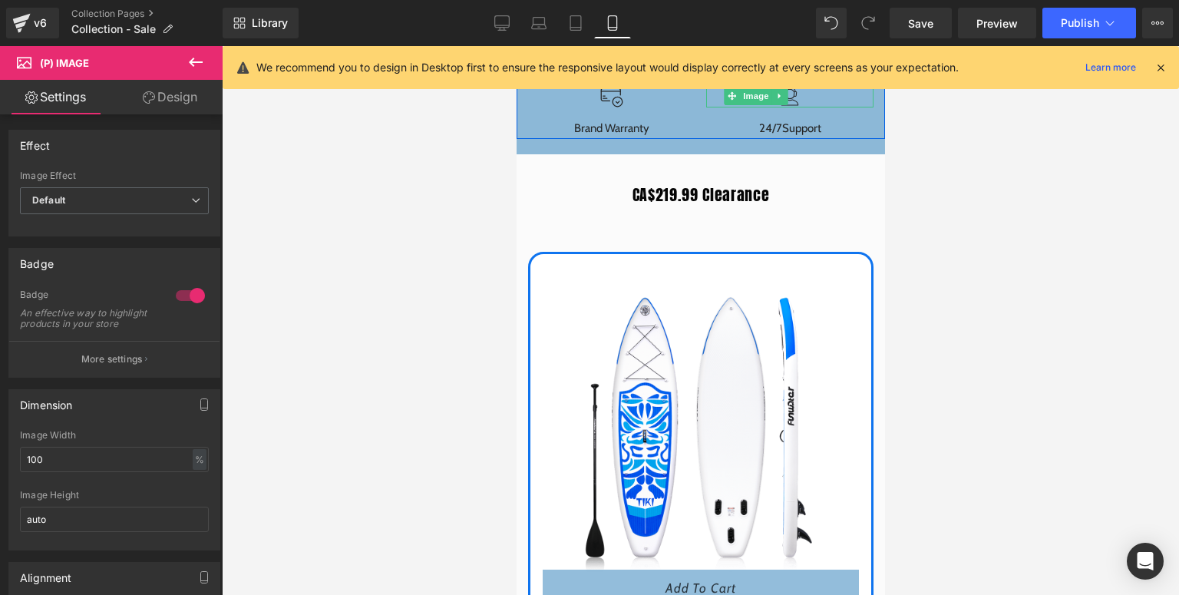
scroll to position [1191, 0]
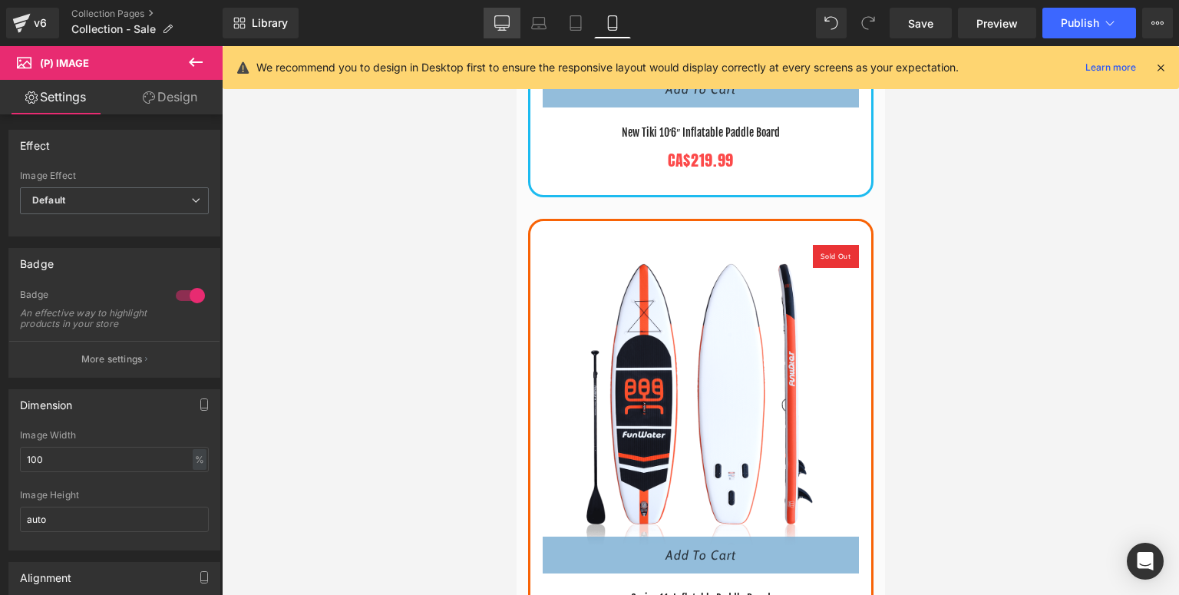
click at [510, 21] on icon at bounding box center [501, 22] width 15 height 15
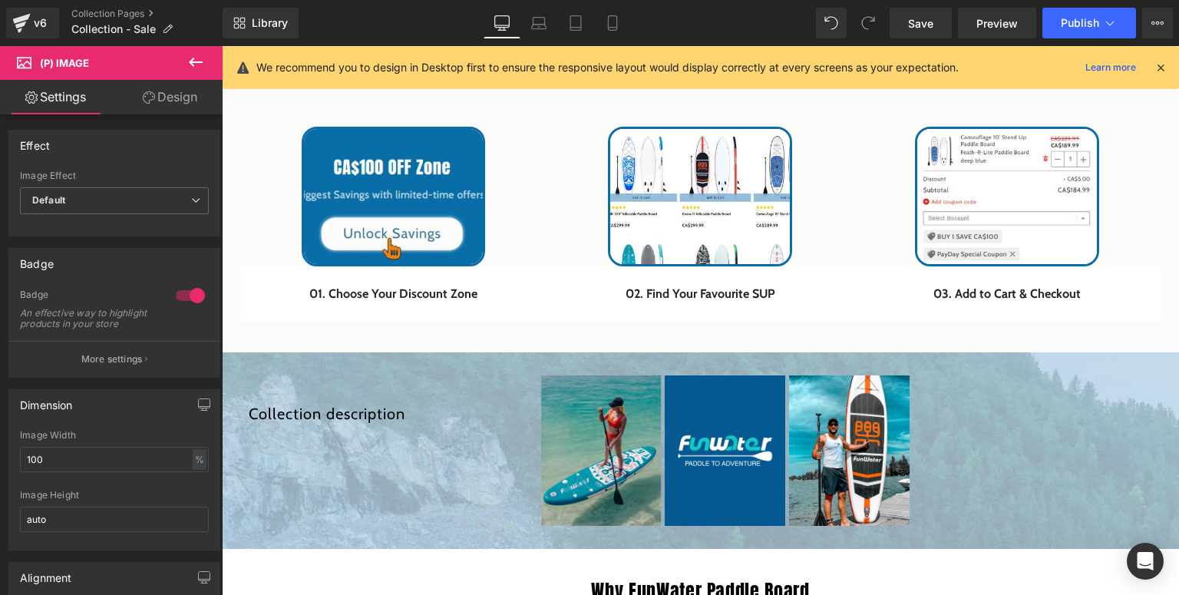
scroll to position [368, 0]
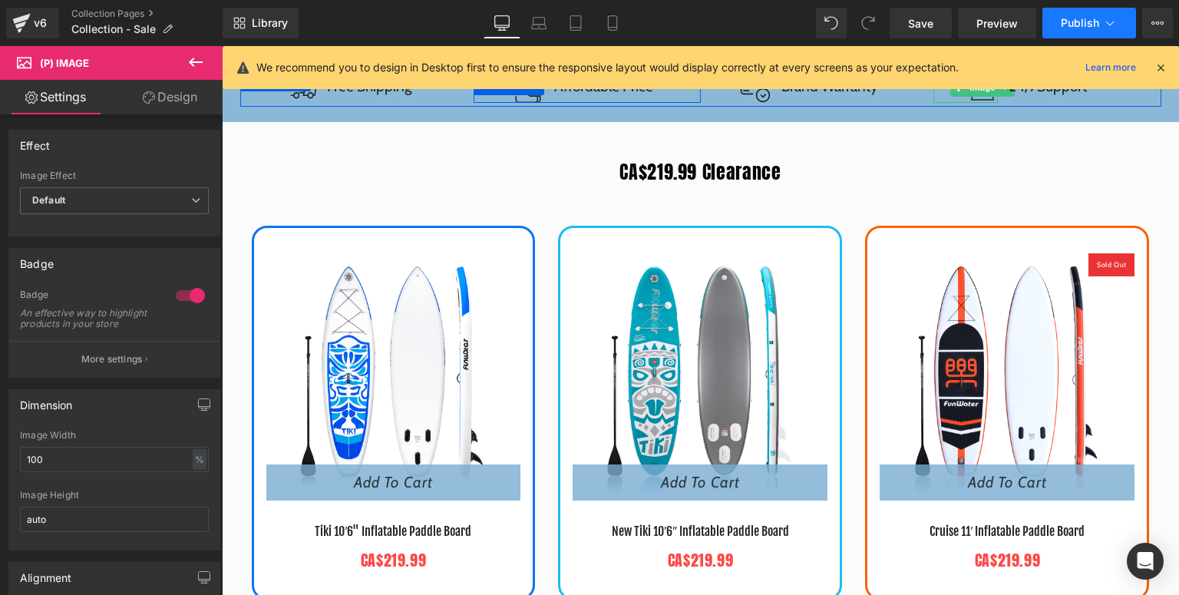
click at [1079, 12] on button "Publish" at bounding box center [1090, 23] width 94 height 31
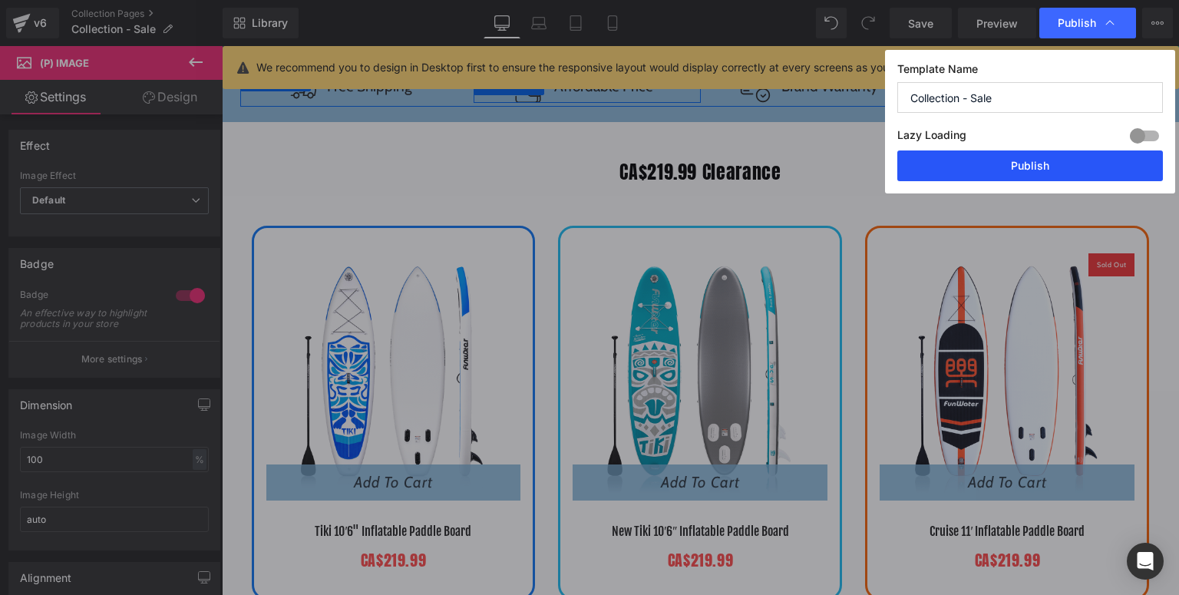
click at [1041, 163] on button "Publish" at bounding box center [1030, 165] width 266 height 31
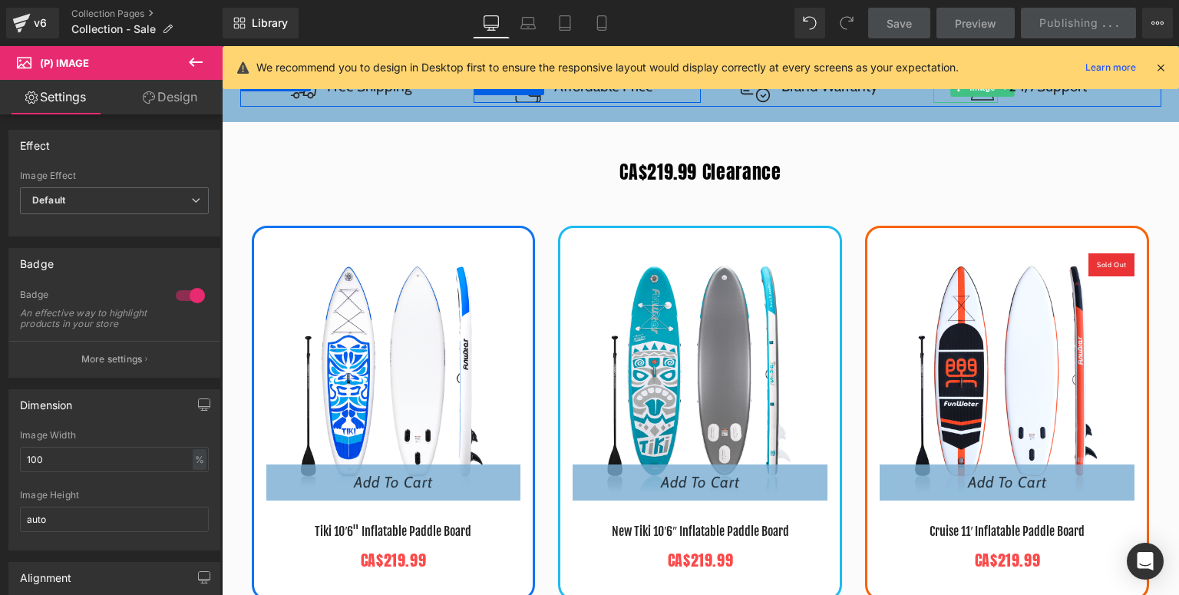
scroll to position [0, 0]
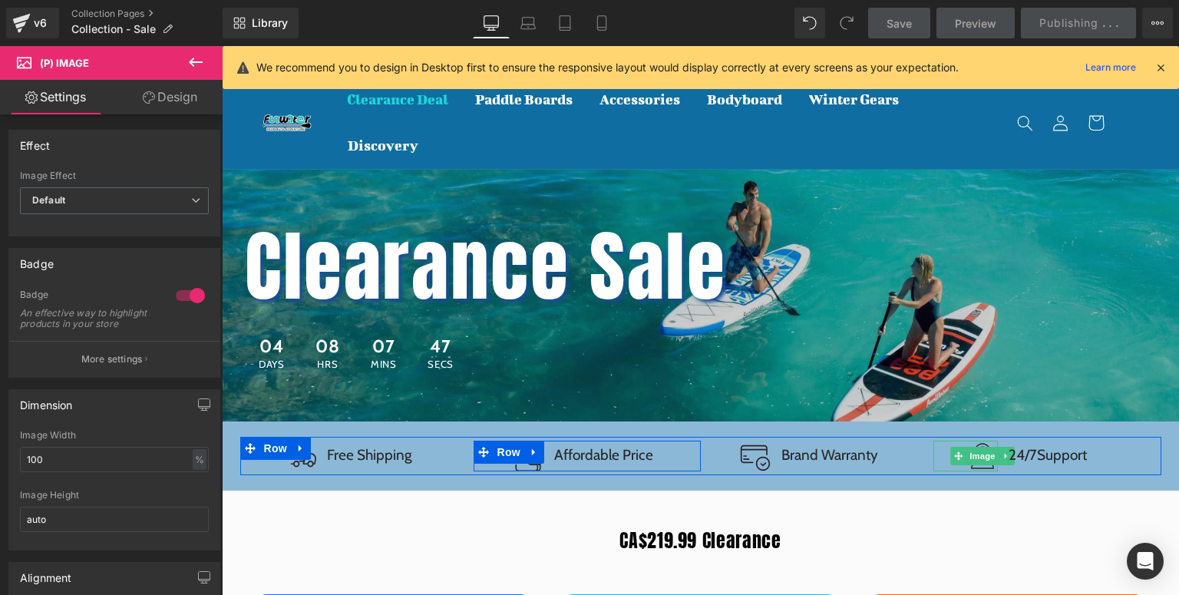
drag, startPoint x: 1165, startPoint y: 71, endPoint x: 871, endPoint y: 2, distance: 302.8
click at [1165, 71] on icon at bounding box center [1161, 68] width 14 height 14
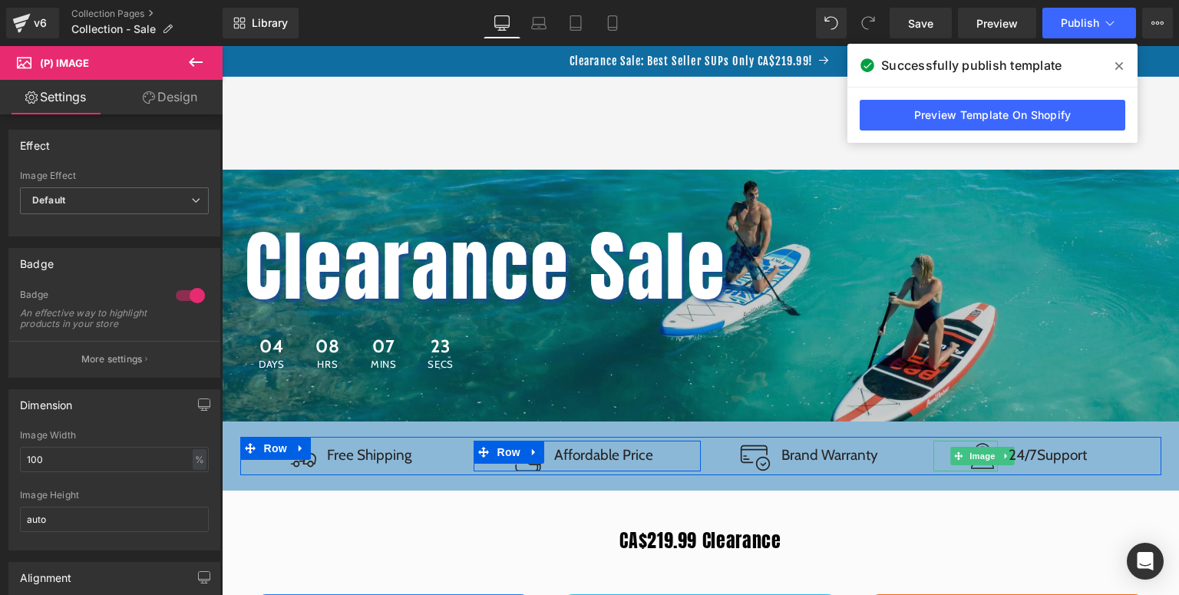
scroll to position [368, 0]
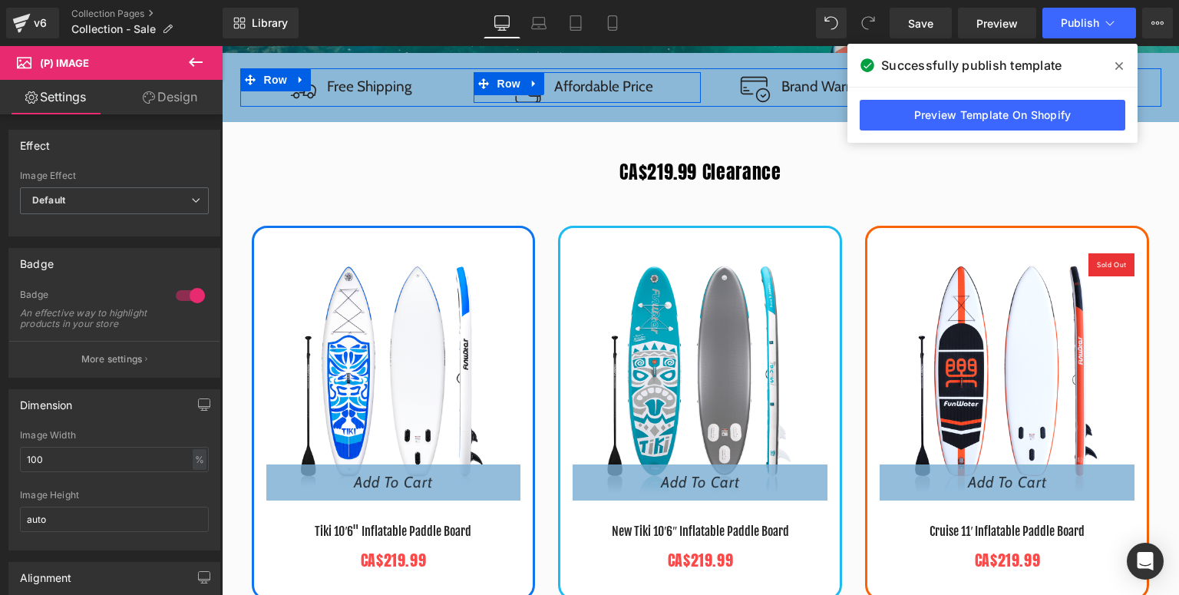
drag, startPoint x: 1121, startPoint y: 65, endPoint x: 426, endPoint y: 147, distance: 699.6
click at [1121, 65] on icon at bounding box center [1119, 66] width 8 height 12
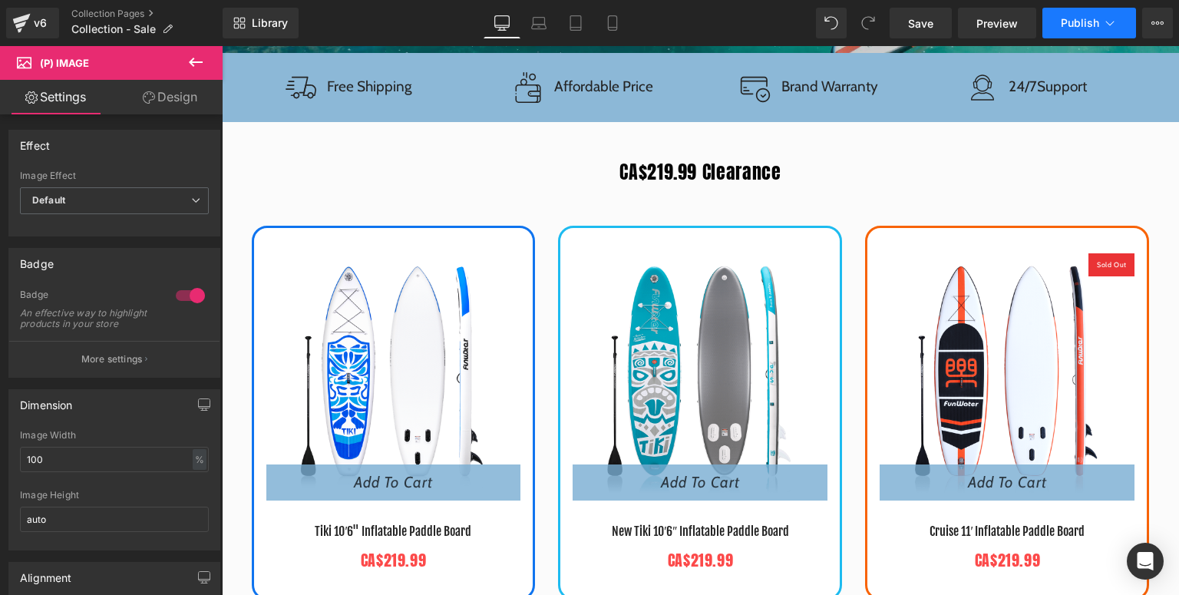
click at [1055, 25] on button "Publish" at bounding box center [1090, 23] width 94 height 31
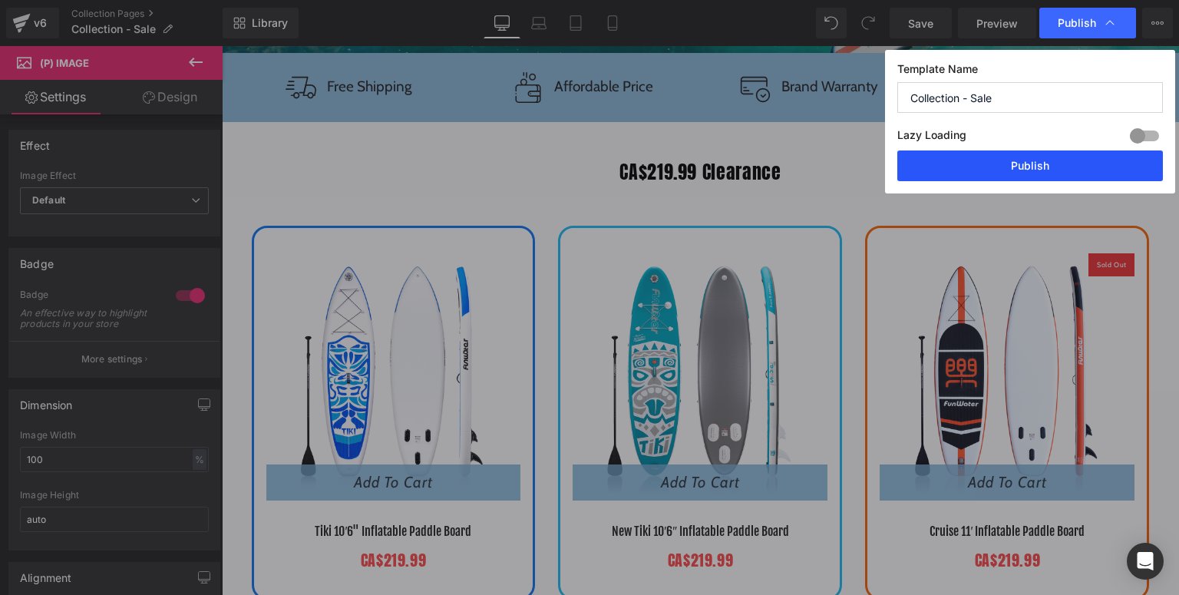
click at [995, 164] on button "Publish" at bounding box center [1030, 165] width 266 height 31
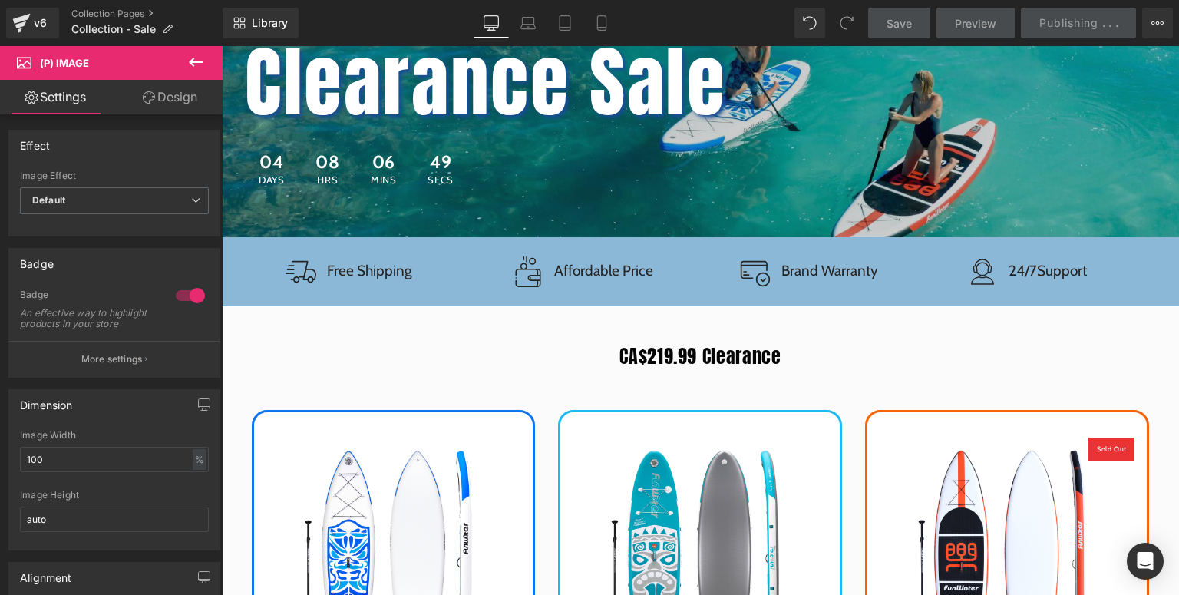
scroll to position [0, 0]
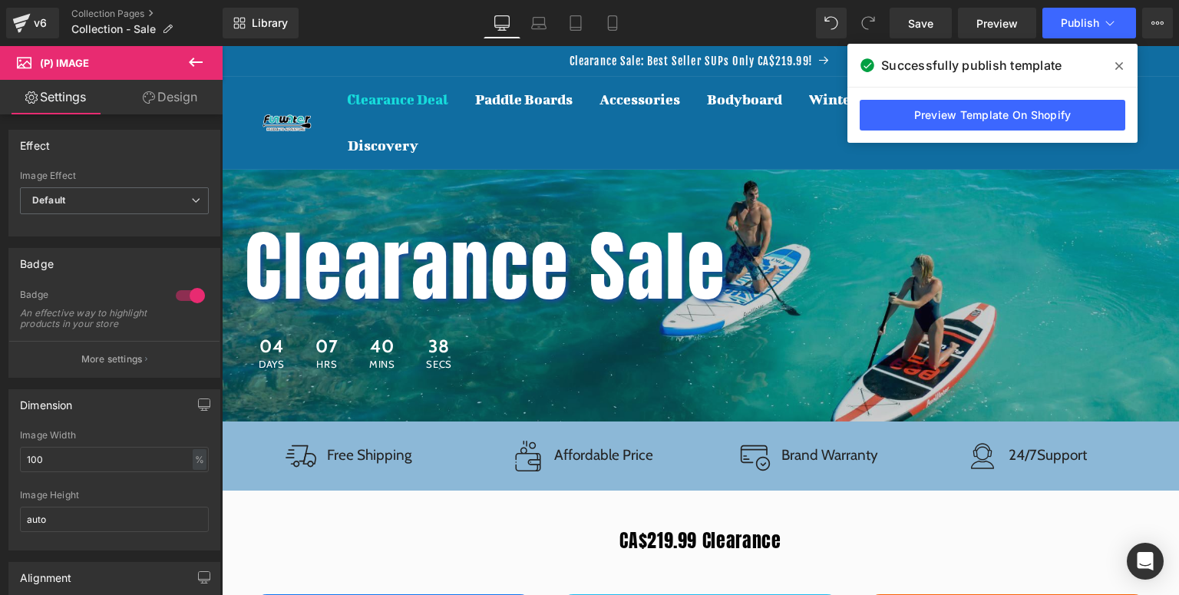
click at [1116, 64] on icon at bounding box center [1119, 66] width 8 height 8
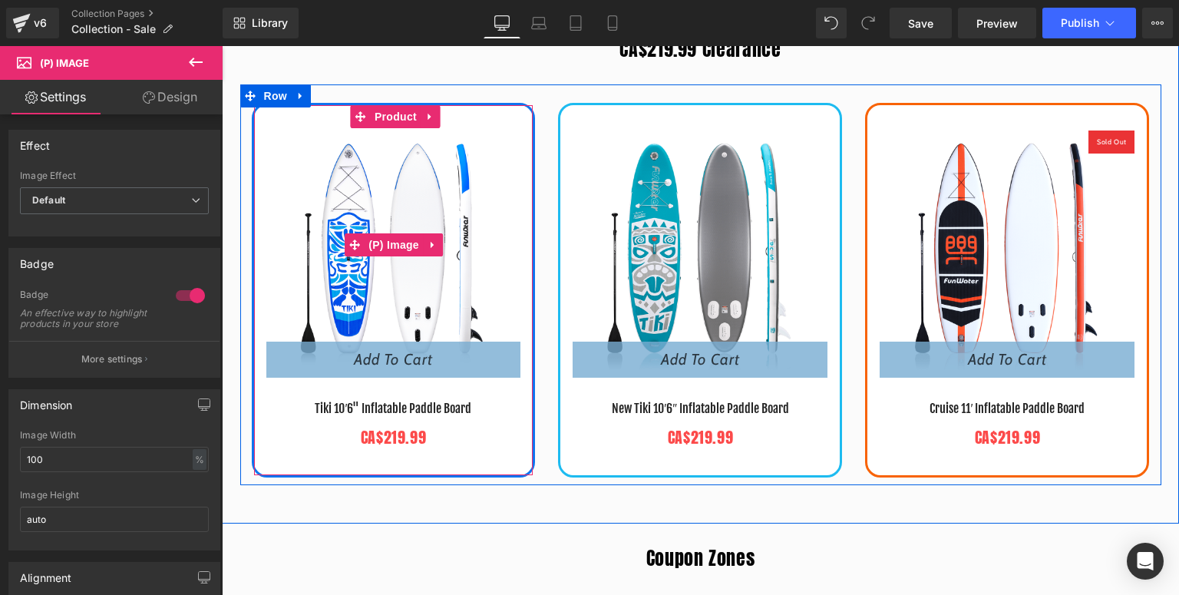
scroll to position [246, 0]
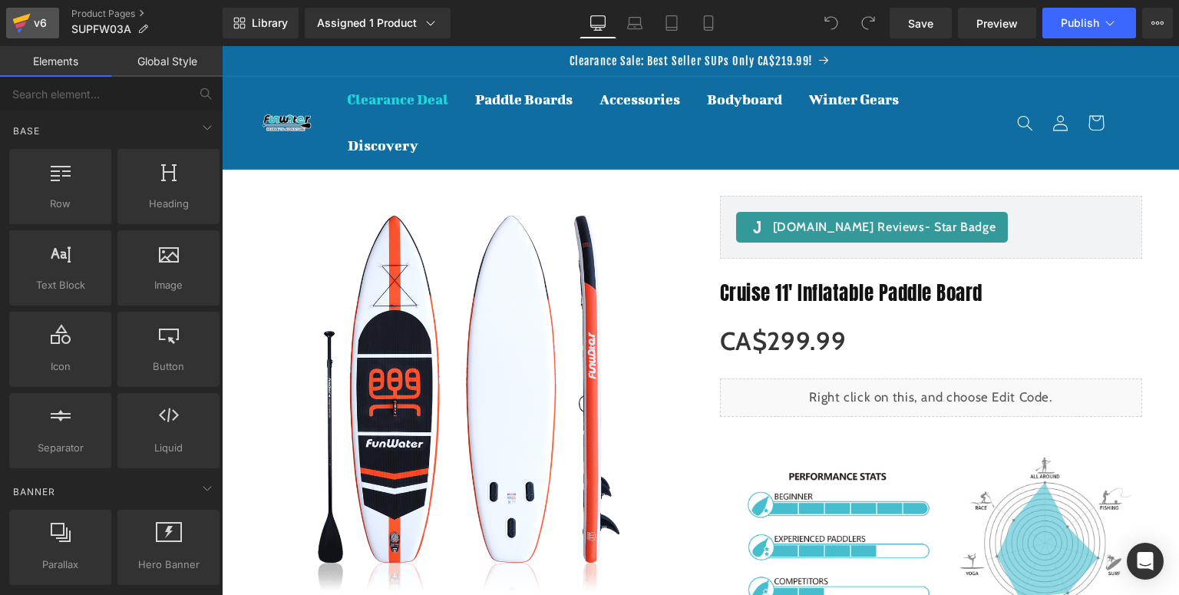
drag, startPoint x: 25, startPoint y: 28, endPoint x: 240, endPoint y: 243, distance: 304.5
click at [25, 28] on icon at bounding box center [21, 23] width 18 height 38
